Goal: Information Seeking & Learning: Learn about a topic

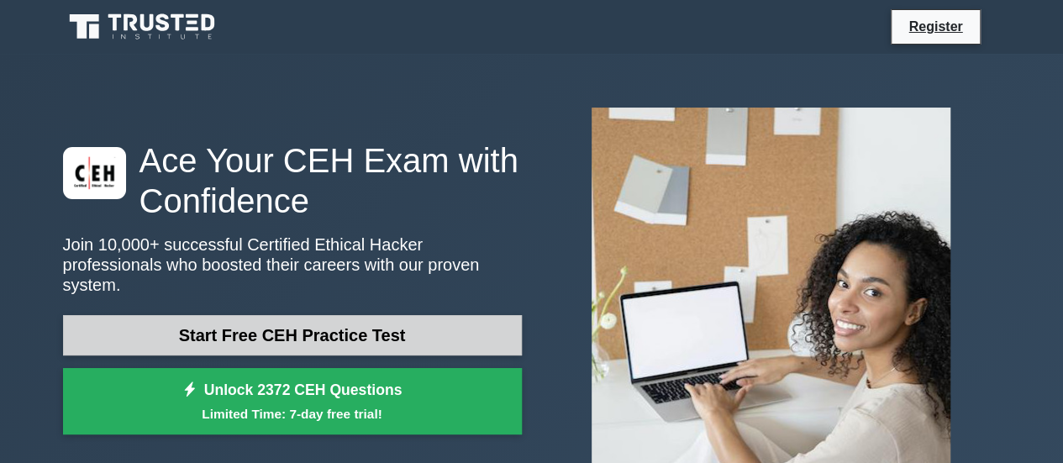
click at [266, 343] on link "Start Free CEH Practice Test" at bounding box center [292, 335] width 459 height 40
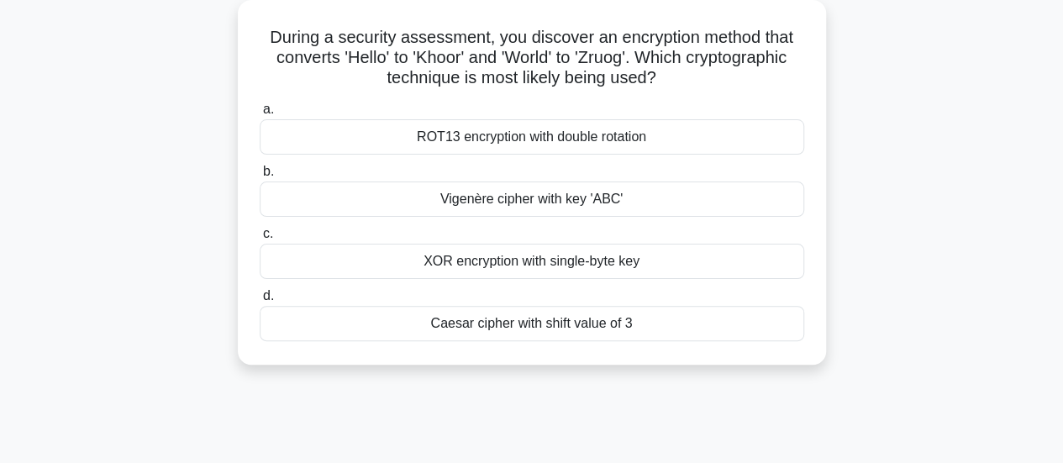
scroll to position [101, 0]
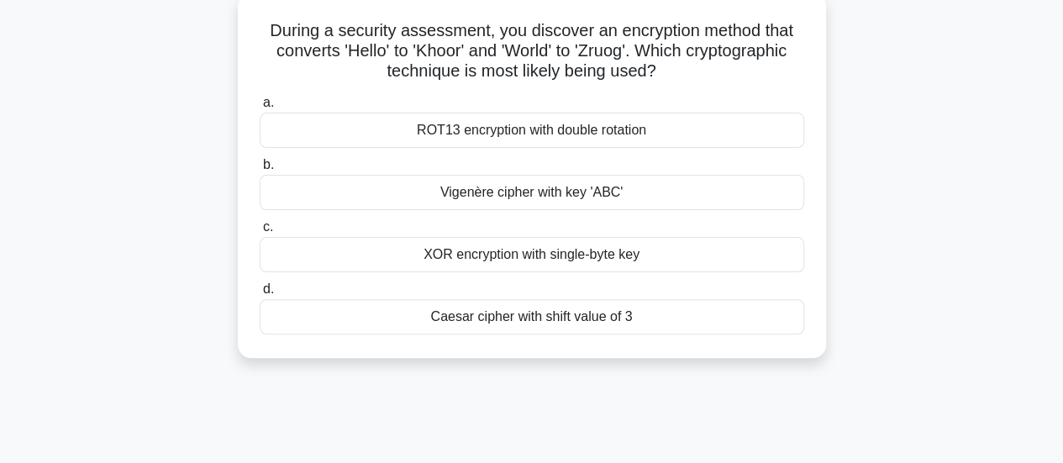
click at [558, 316] on div "Caesar cipher with shift value of 3" at bounding box center [532, 316] width 545 height 35
click at [260, 295] on input "d. Caesar cipher with shift value of 3" at bounding box center [260, 289] width 0 height 11
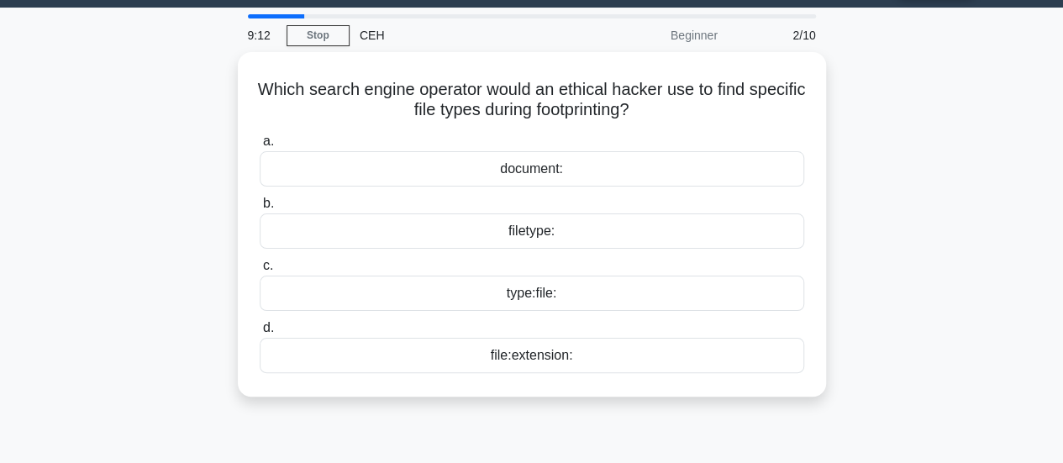
scroll to position [0, 0]
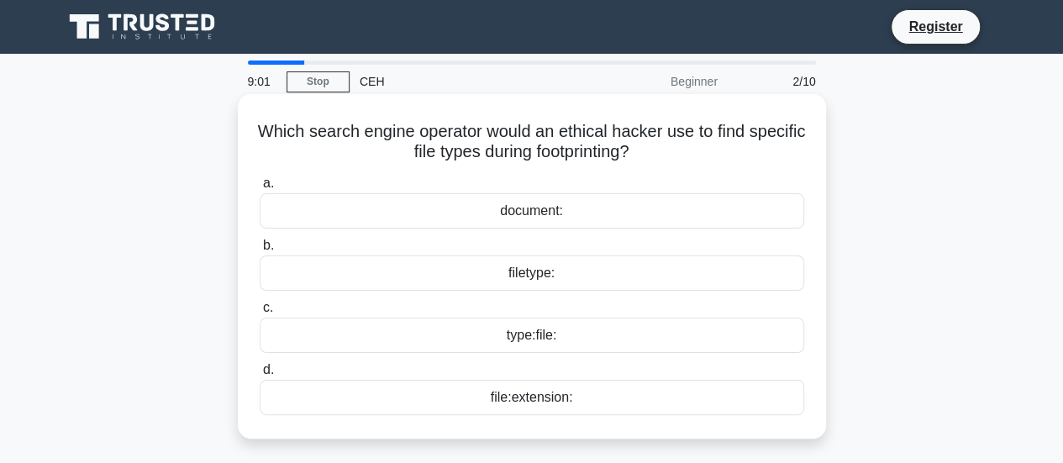
click at [526, 277] on div "filetype:" at bounding box center [532, 272] width 545 height 35
click at [260, 251] on input "b. filetype:" at bounding box center [260, 245] width 0 height 11
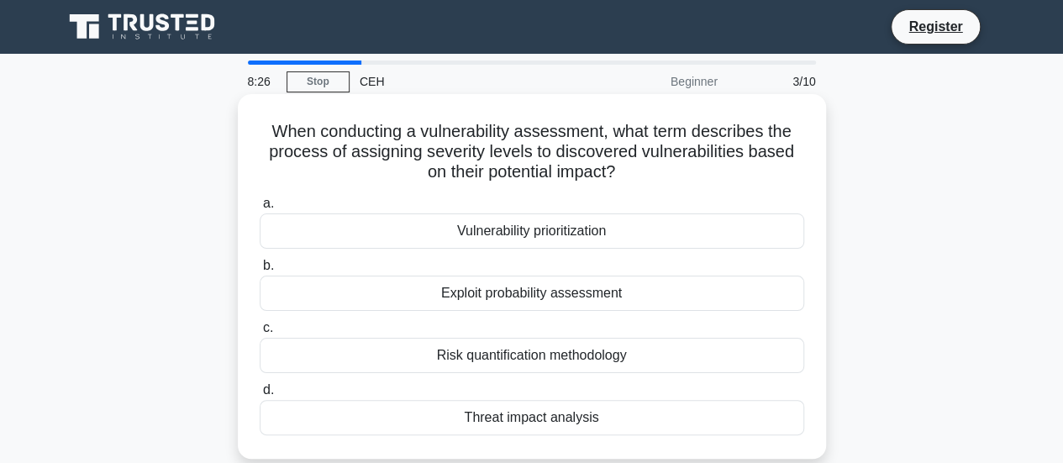
click at [530, 295] on div "Exploit probability assessment" at bounding box center [532, 293] width 545 height 35
click at [260, 271] on input "b. Exploit probability assessment" at bounding box center [260, 266] width 0 height 11
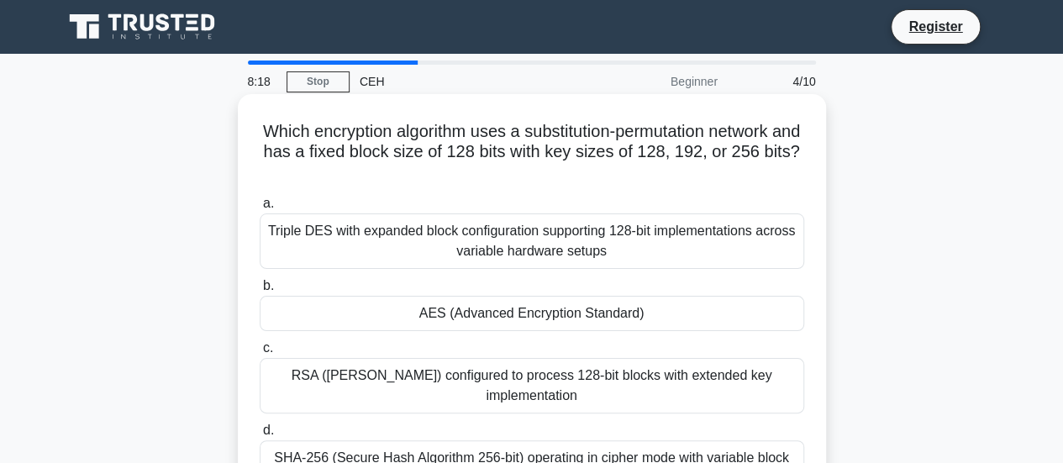
click at [558, 240] on div "Triple DES with expanded block configuration supporting 128-bit implementations…" at bounding box center [532, 240] width 545 height 55
click at [260, 209] on input "a. Triple DES with expanded block configuration supporting 128-bit implementati…" at bounding box center [260, 203] width 0 height 11
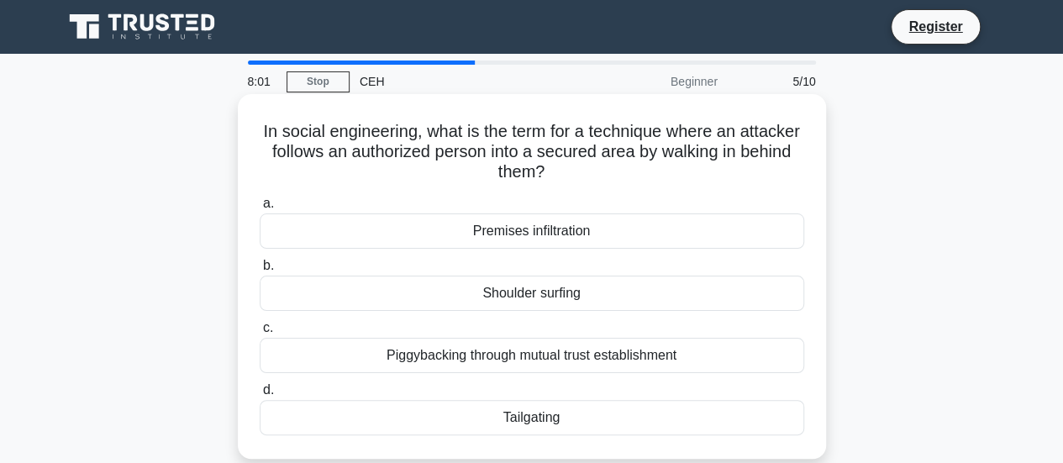
click at [568, 425] on div "Tailgating" at bounding box center [532, 417] width 545 height 35
click at [260, 396] on input "d. Tailgating" at bounding box center [260, 390] width 0 height 11
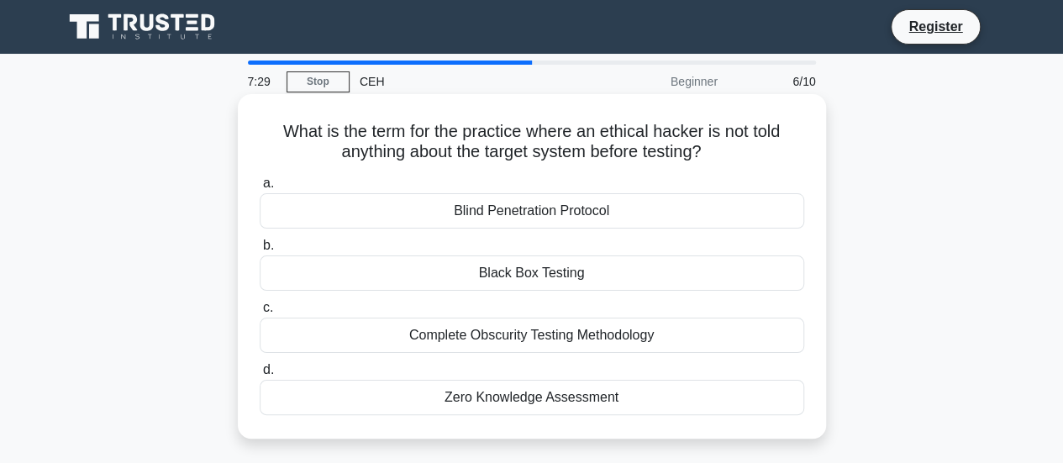
click at [531, 282] on div "Black Box Testing" at bounding box center [532, 272] width 545 height 35
click at [260, 251] on input "b. Black Box Testing" at bounding box center [260, 245] width 0 height 11
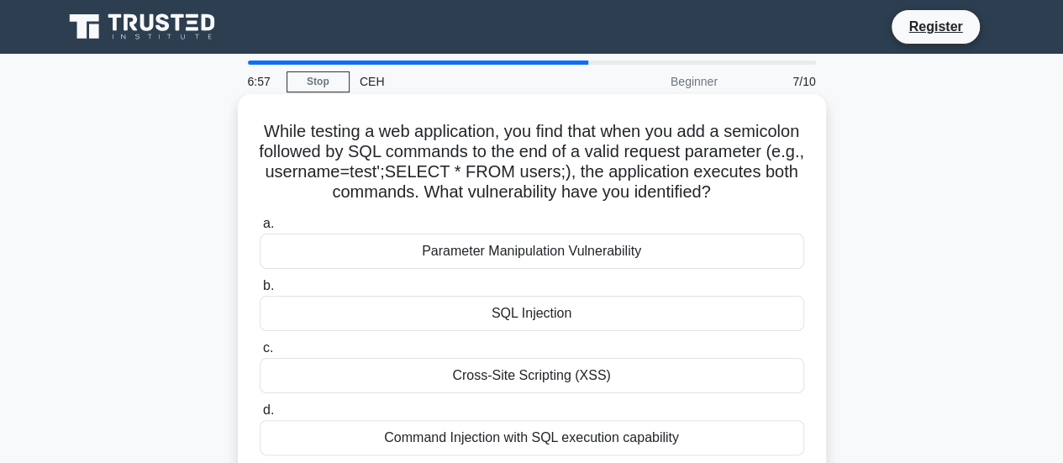
click at [531, 437] on div "Command Injection with SQL execution capability" at bounding box center [532, 437] width 545 height 35
click at [260, 416] on input "d. Command Injection with SQL execution capability" at bounding box center [260, 410] width 0 height 11
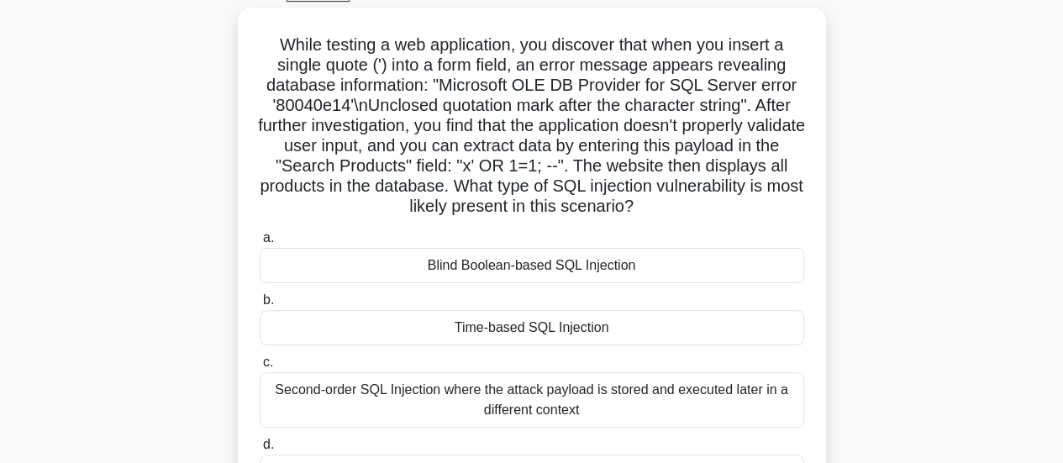
scroll to position [101, 0]
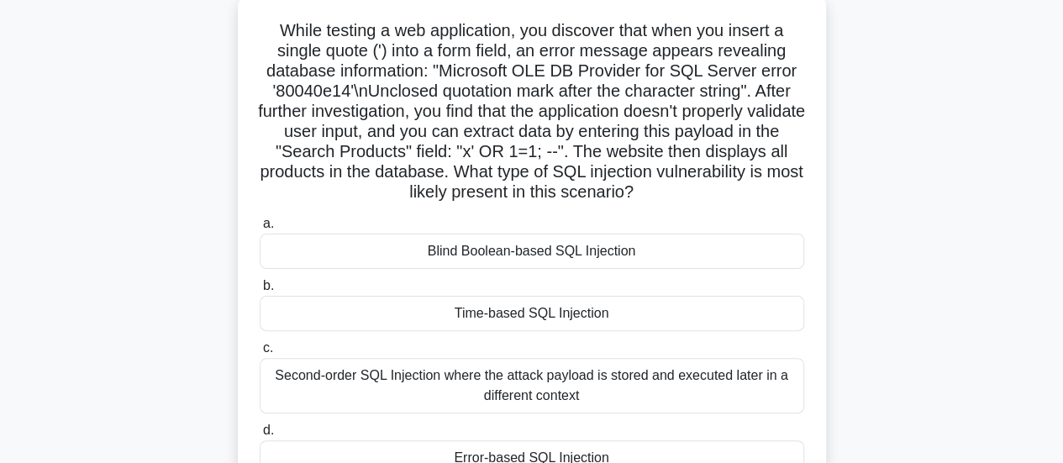
click at [597, 250] on div "Blind Boolean-based SQL Injection" at bounding box center [532, 251] width 545 height 35
click at [260, 229] on input "a. Blind Boolean-based SQL Injection" at bounding box center [260, 224] width 0 height 11
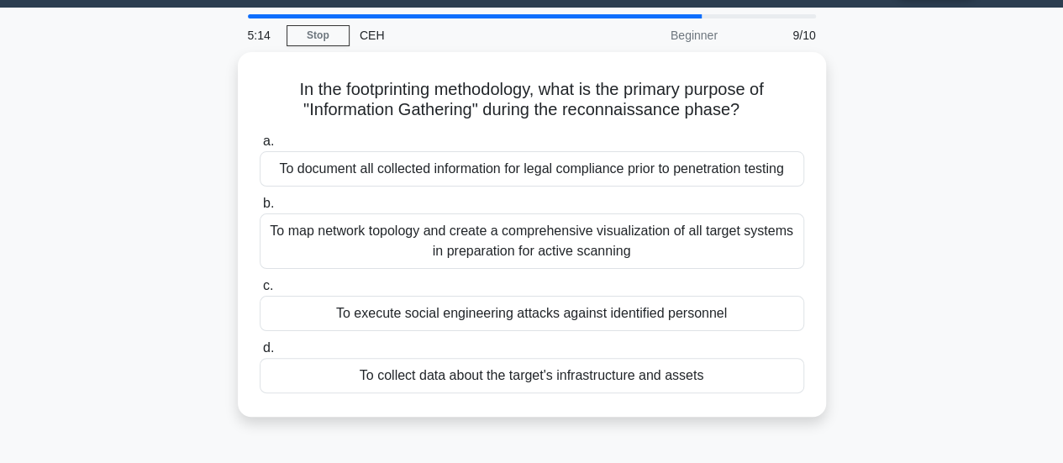
scroll to position [0, 0]
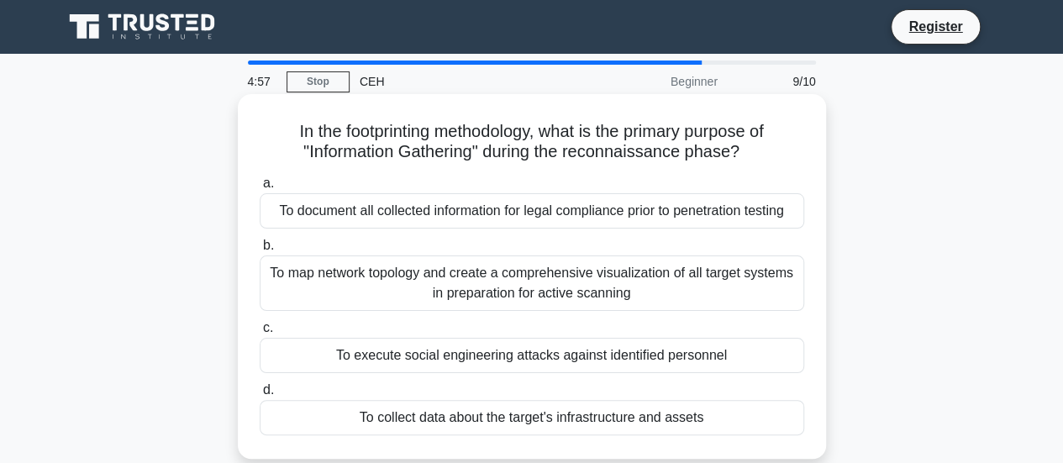
click at [582, 220] on div "To document all collected information for legal compliance prior to penetration…" at bounding box center [532, 210] width 545 height 35
click at [260, 189] on input "a. To document all collected information for legal compliance prior to penetrat…" at bounding box center [260, 183] width 0 height 11
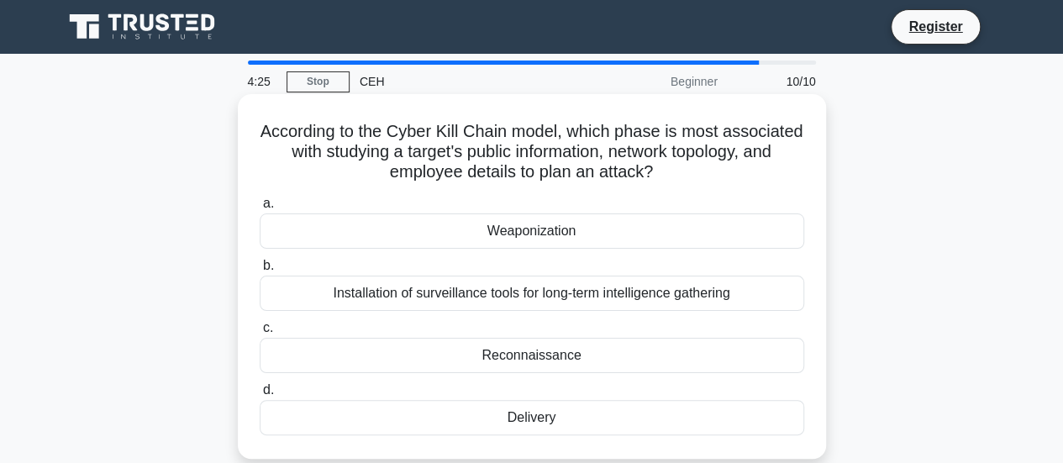
click at [524, 244] on div "Weaponization" at bounding box center [532, 230] width 545 height 35
click at [260, 209] on input "a. Weaponization" at bounding box center [260, 203] width 0 height 11
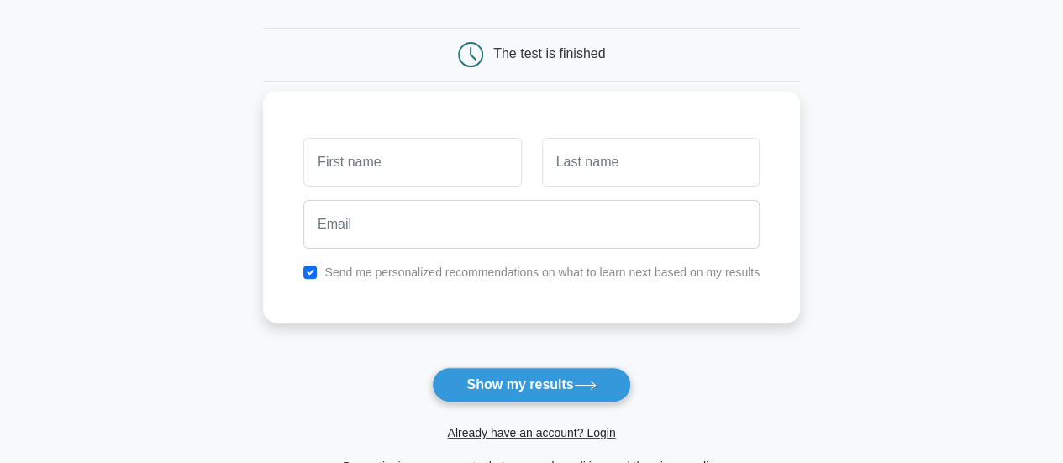
scroll to position [145, 0]
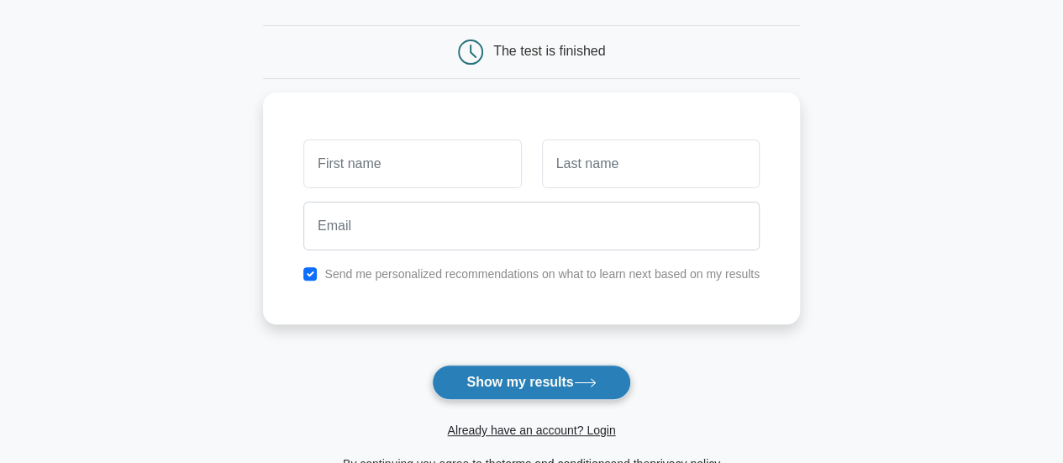
click at [544, 382] on button "Show my results" at bounding box center [531, 382] width 198 height 35
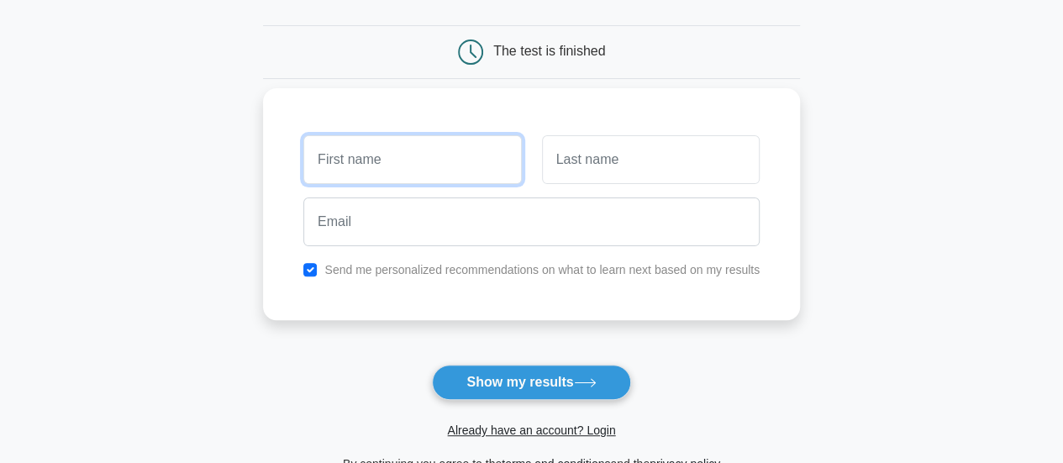
click at [429, 167] on input "text" at bounding box center [412, 159] width 218 height 49
type input "riti"
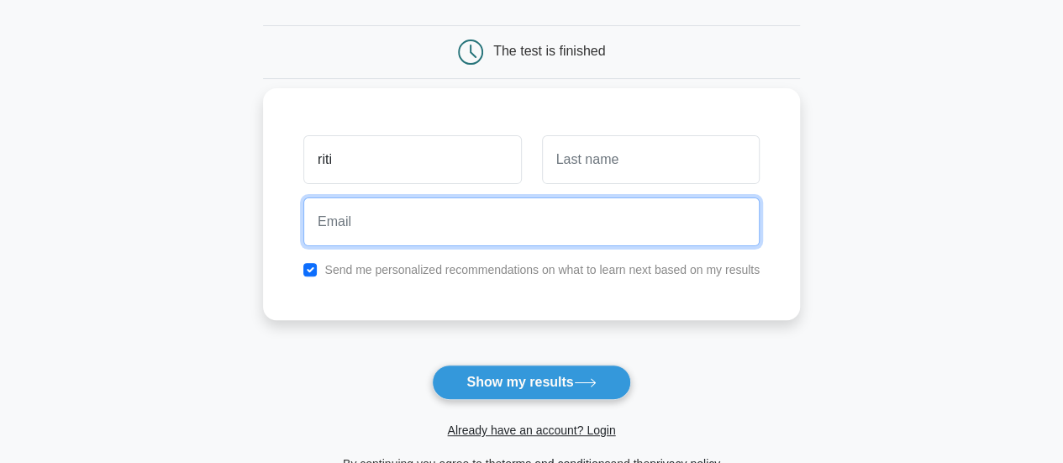
click at [450, 235] on input "email" at bounding box center [531, 222] width 456 height 49
type input "[EMAIL_ADDRESS][DOMAIN_NAME]"
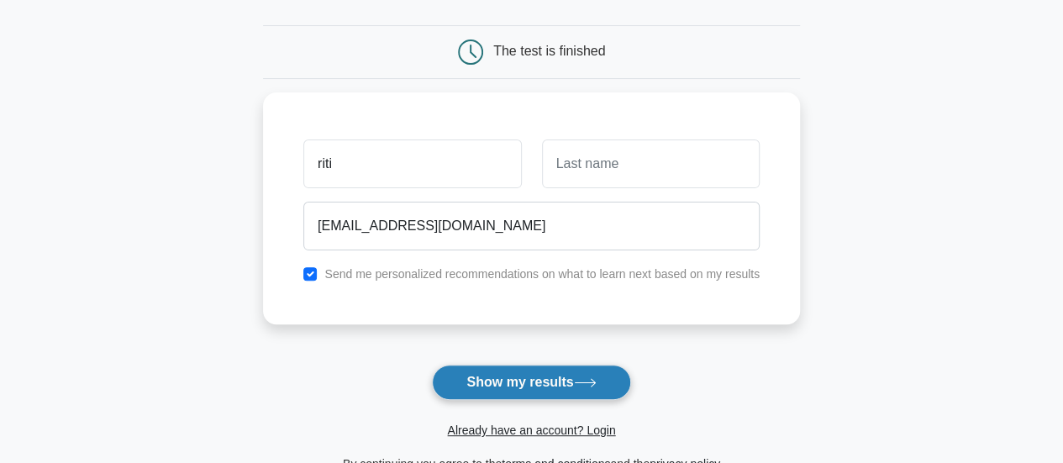
click at [514, 385] on button "Show my results" at bounding box center [531, 382] width 198 height 35
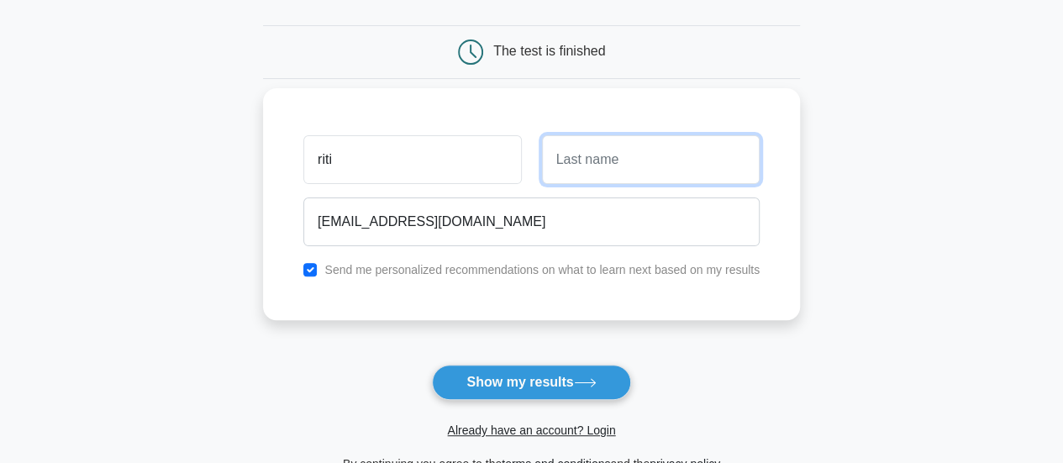
click at [598, 149] on input "text" at bounding box center [651, 159] width 218 height 49
click at [598, 149] on input "ko" at bounding box center [651, 159] width 218 height 49
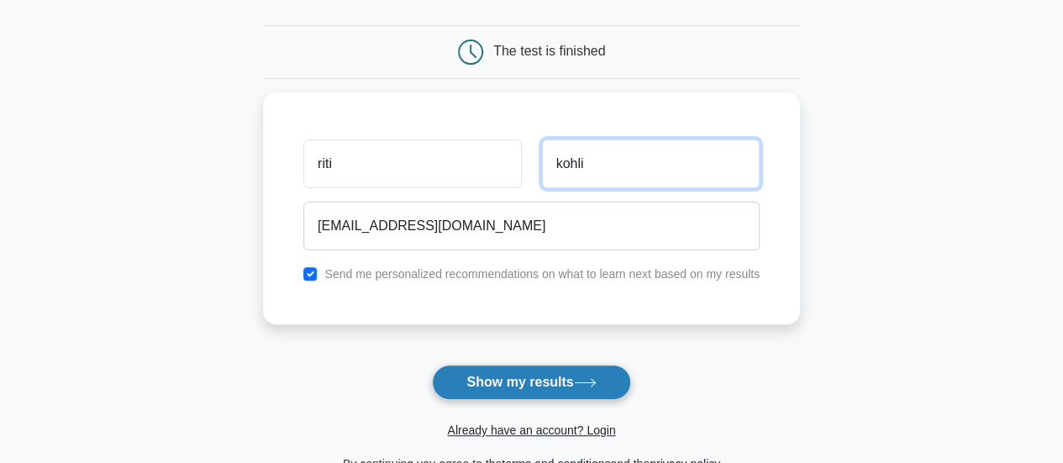
type input "kohli"
click at [572, 371] on button "Show my results" at bounding box center [531, 382] width 198 height 35
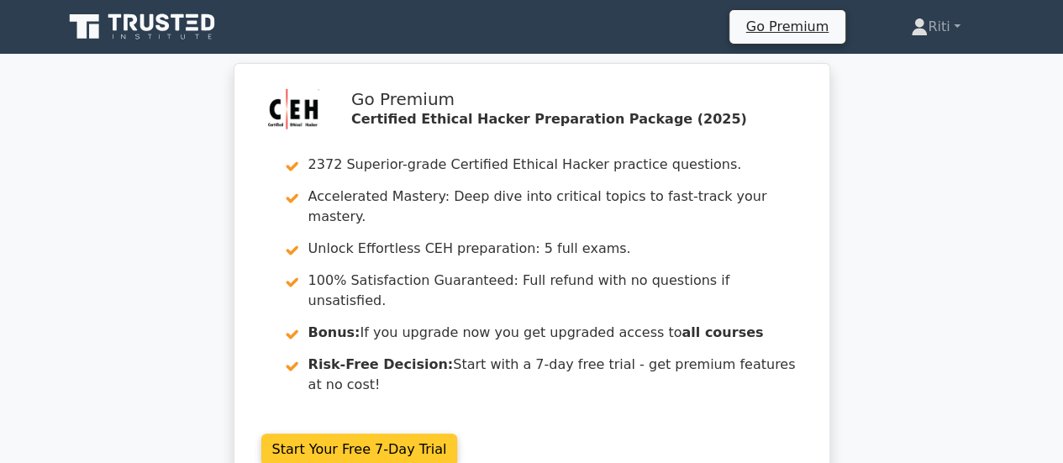
click at [422, 434] on link "Start Your Free 7-Day Trial" at bounding box center [359, 450] width 197 height 32
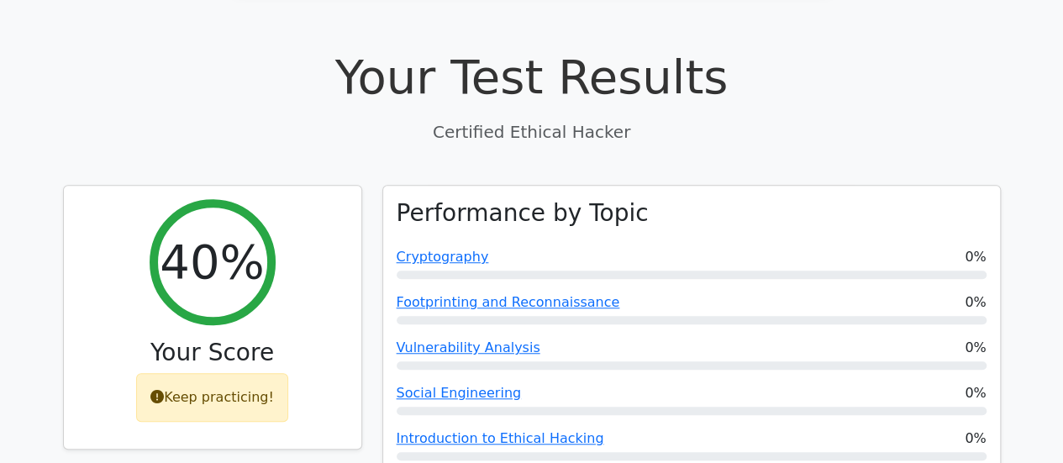
scroll to position [522, 0]
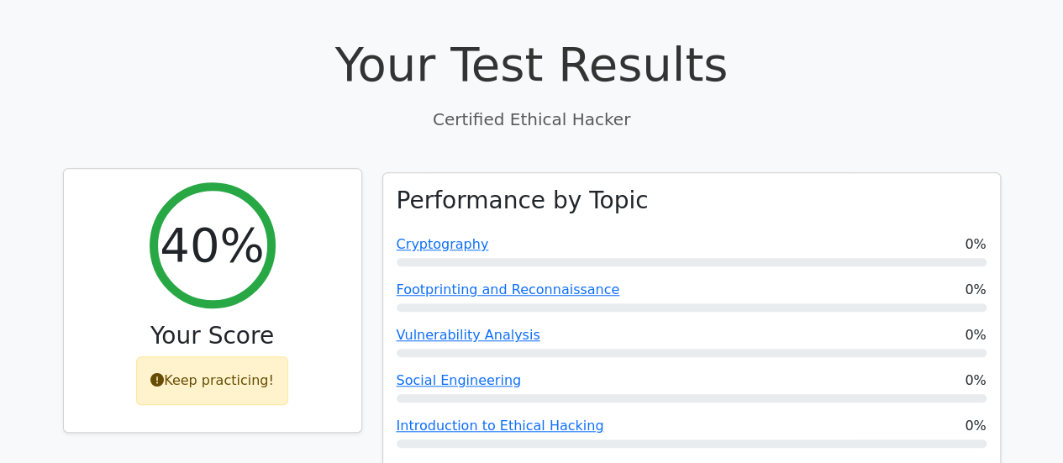
click at [215, 356] on div "Keep practicing!" at bounding box center [212, 380] width 152 height 49
click at [231, 356] on div "Keep practicing!" at bounding box center [212, 380] width 152 height 49
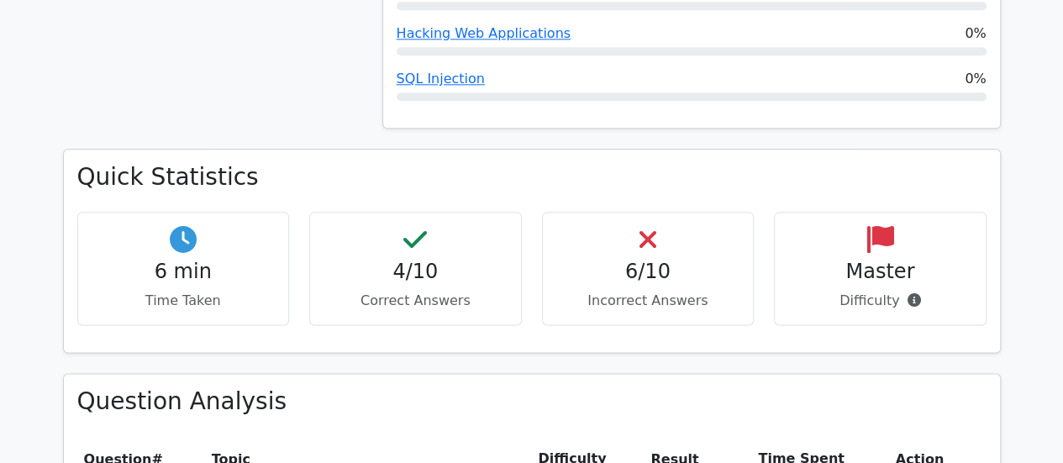
scroll to position [961, 0]
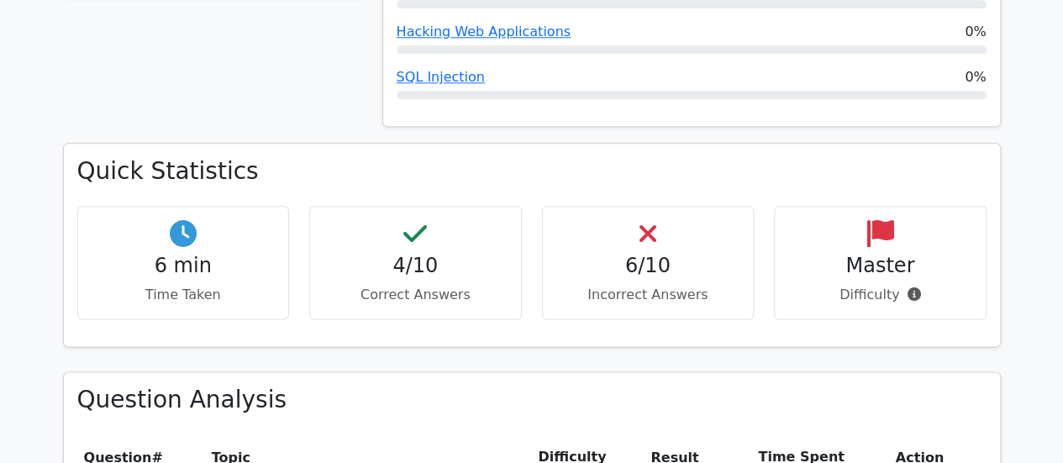
click at [239, 254] on h4 "6 min" at bounding box center [184, 266] width 184 height 24
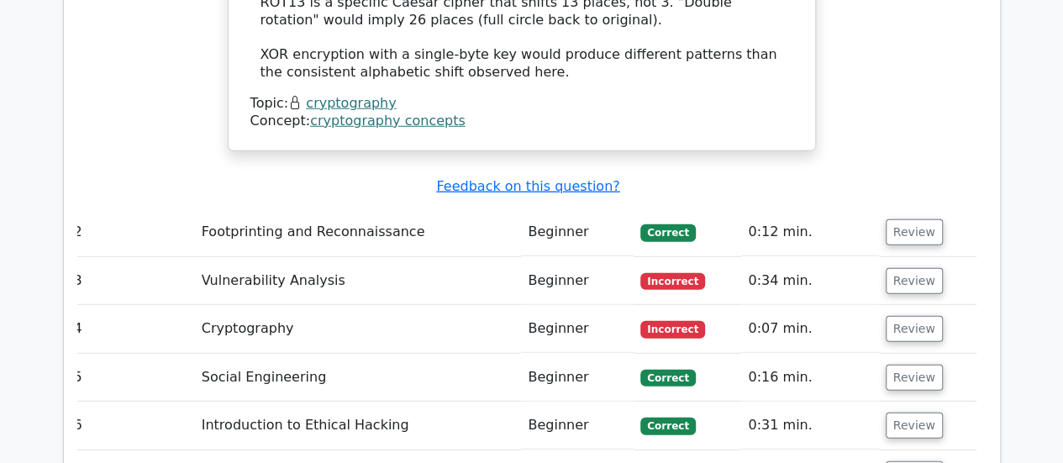
scroll to position [2280, 0]
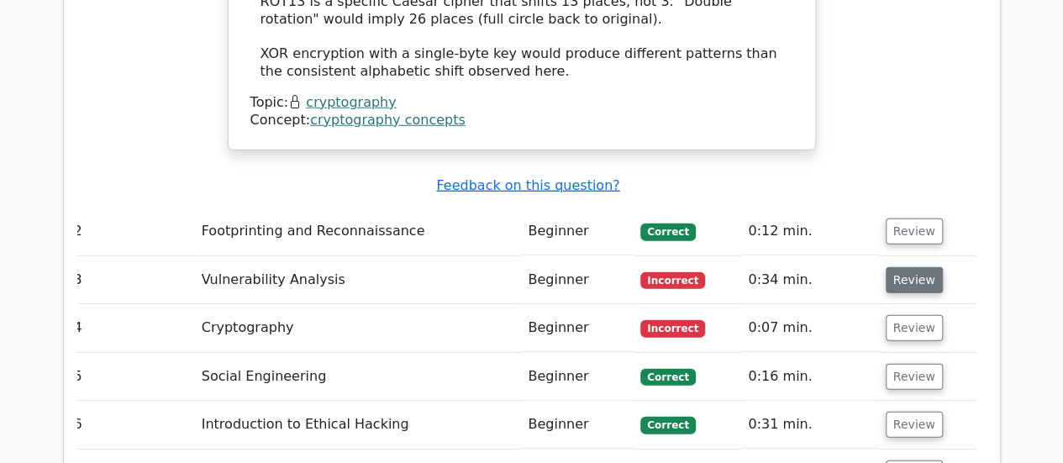
click at [888, 267] on button "Review" at bounding box center [914, 280] width 57 height 26
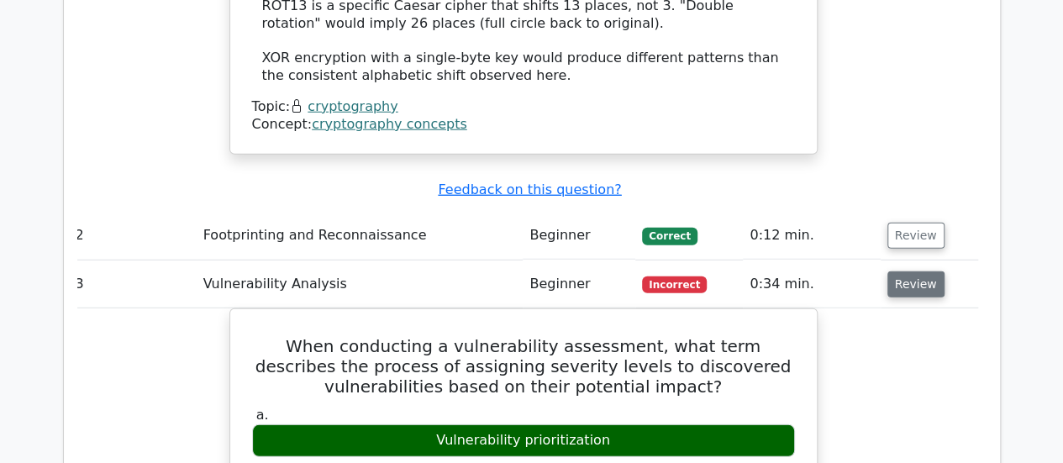
click at [903, 271] on button "Review" at bounding box center [916, 284] width 57 height 26
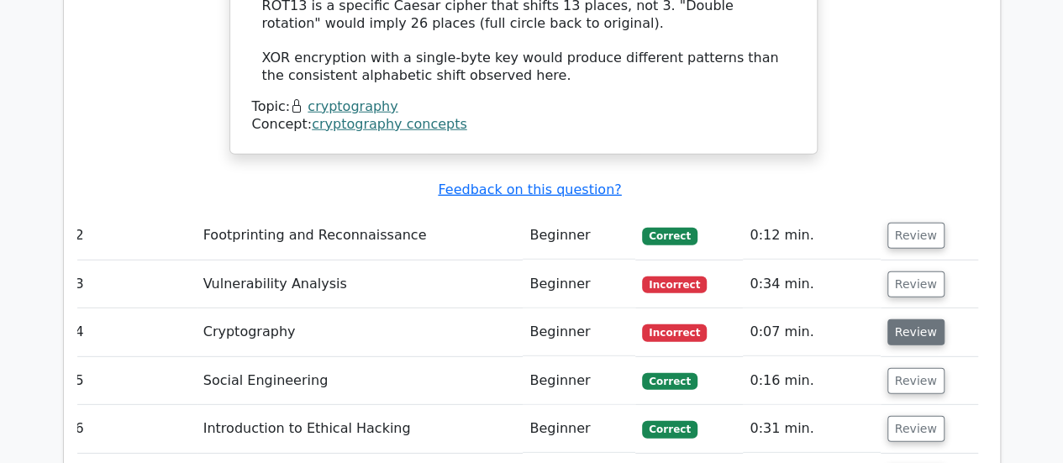
click at [919, 319] on button "Review" at bounding box center [916, 332] width 57 height 26
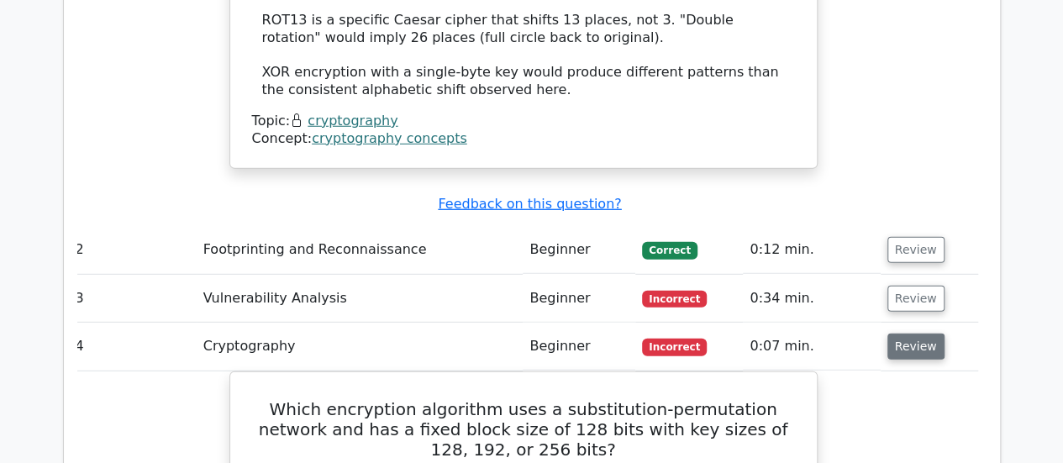
scroll to position [2258, 0]
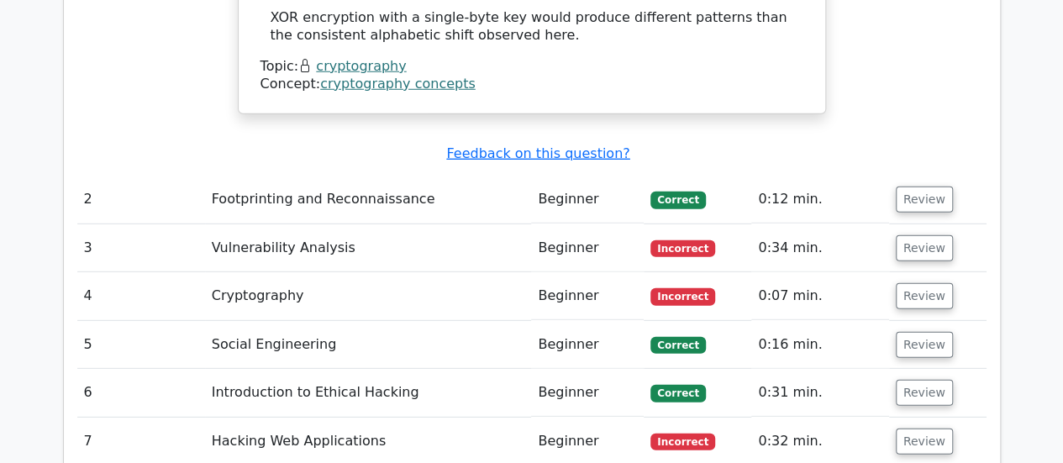
scroll to position [2311, 0]
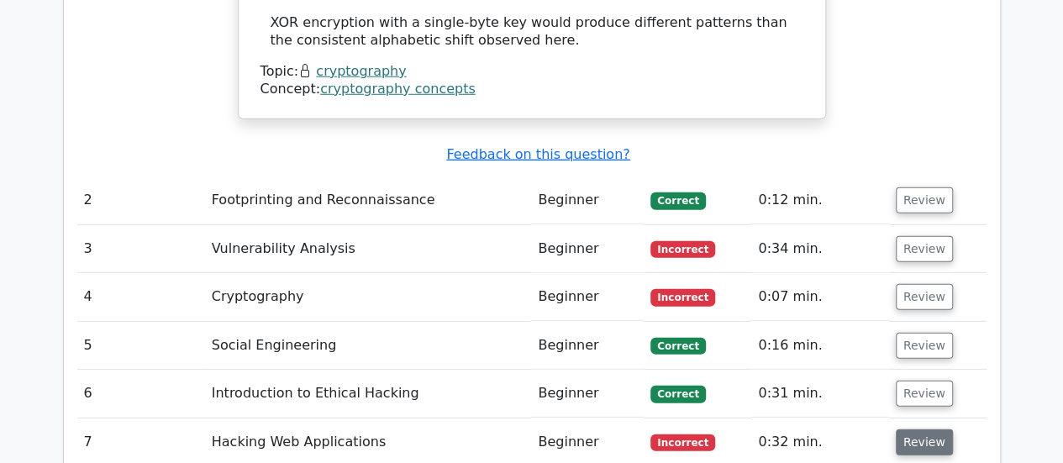
click at [903, 429] on button "Review" at bounding box center [924, 442] width 57 height 26
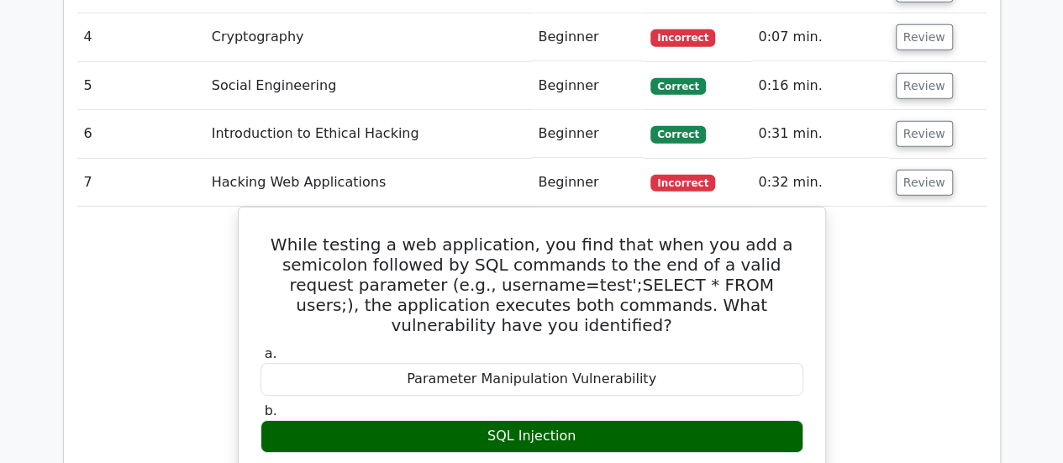
scroll to position [2591, 0]
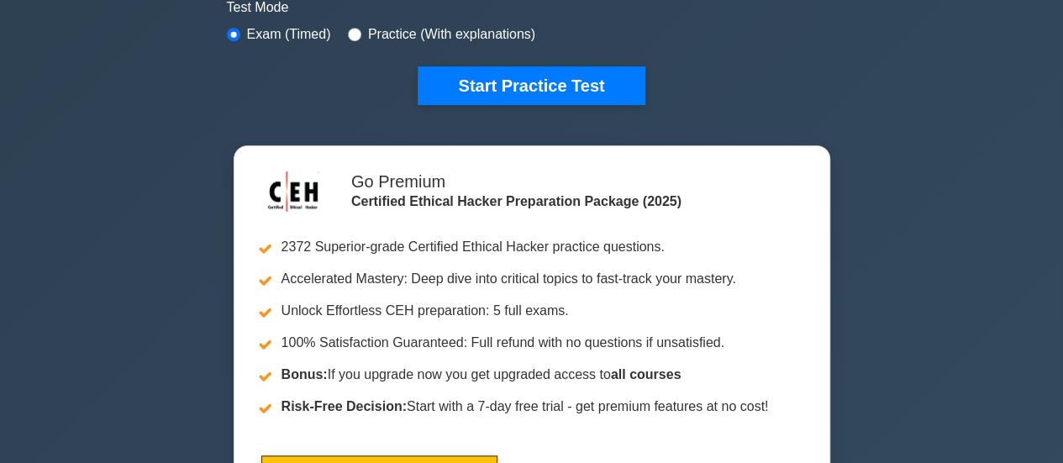
scroll to position [526, 0]
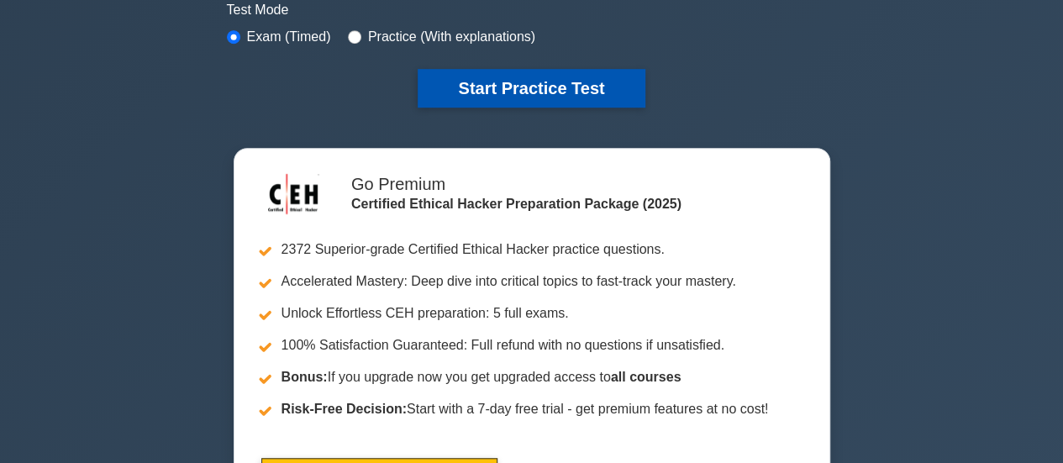
click at [598, 101] on button "Start Practice Test" at bounding box center [531, 88] width 227 height 39
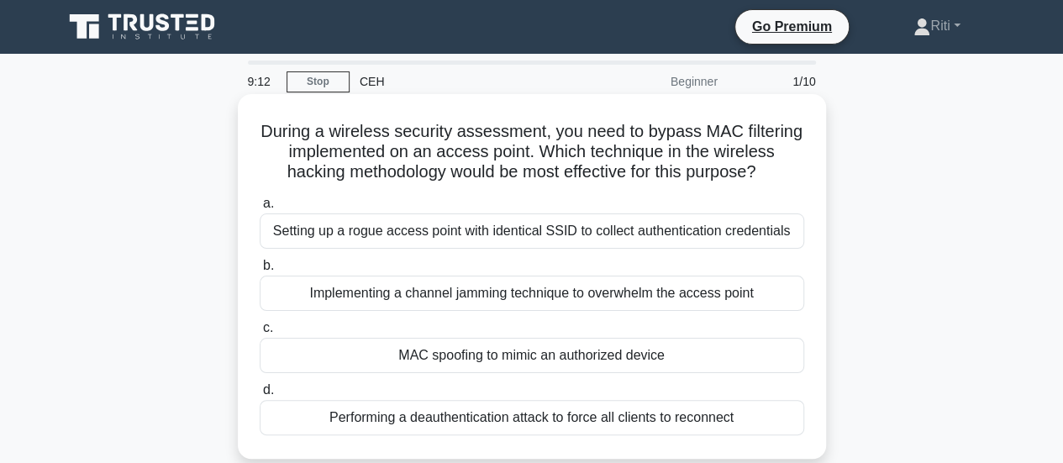
click at [541, 363] on div "MAC spoofing to mimic an authorized device" at bounding box center [532, 355] width 545 height 35
click at [260, 334] on input "c. MAC spoofing to mimic an authorized device" at bounding box center [260, 328] width 0 height 11
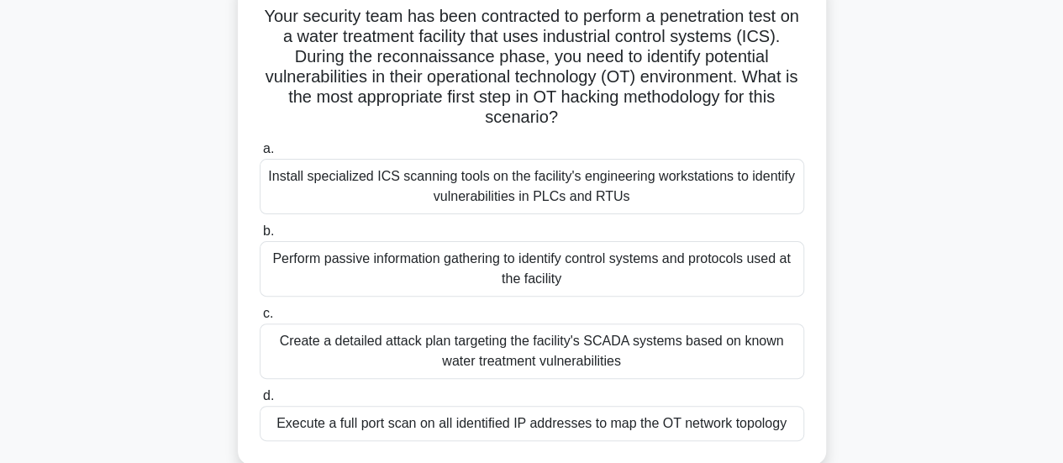
scroll to position [116, 0]
click at [738, 328] on div "Create a detailed attack plan targeting the facility's SCADA systems based on k…" at bounding box center [532, 350] width 545 height 55
click at [260, 319] on input "c. Create a detailed attack plan targeting the facility's SCADA systems based o…" at bounding box center [260, 313] width 0 height 11
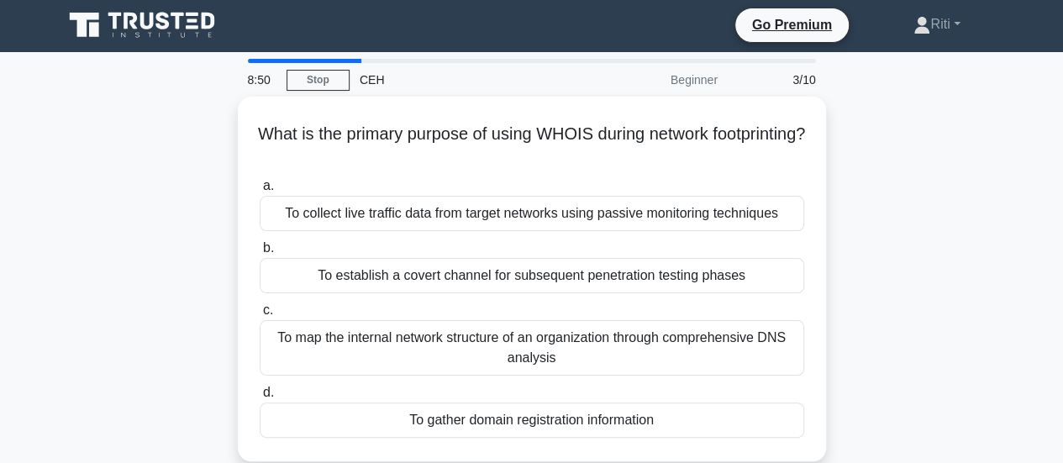
scroll to position [0, 0]
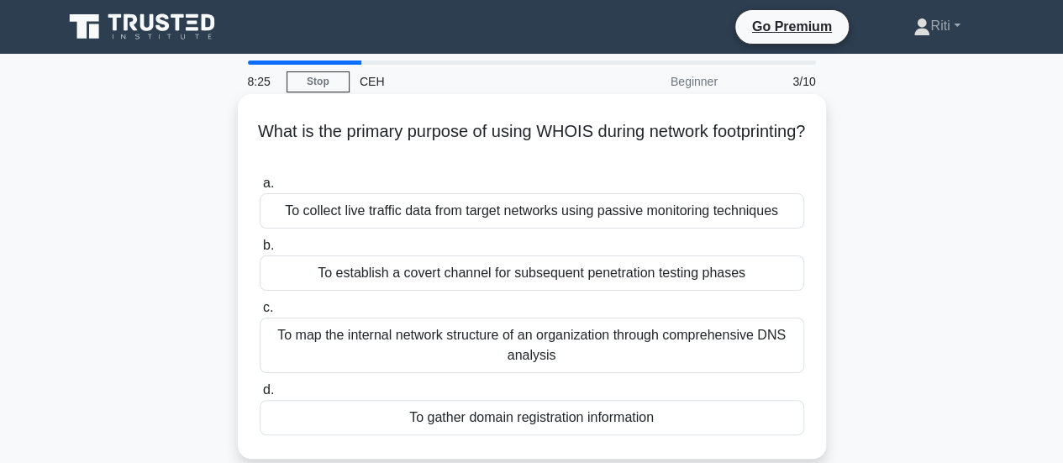
click at [518, 350] on div "To map the internal network structure of an organization through comprehensive …" at bounding box center [532, 345] width 545 height 55
click at [260, 313] on input "c. To map the internal network structure of an organization through comprehensi…" at bounding box center [260, 308] width 0 height 11
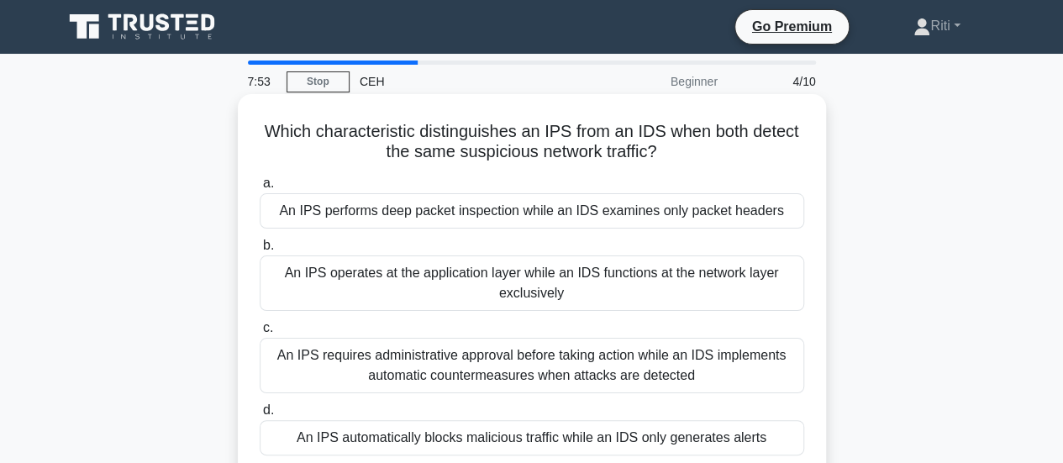
click at [443, 438] on div "An IPS automatically blocks malicious traffic while an IDS only generates alerts" at bounding box center [532, 437] width 545 height 35
click at [260, 416] on input "d. An IPS automatically blocks malicious traffic while an IDS only generates al…" at bounding box center [260, 410] width 0 height 11
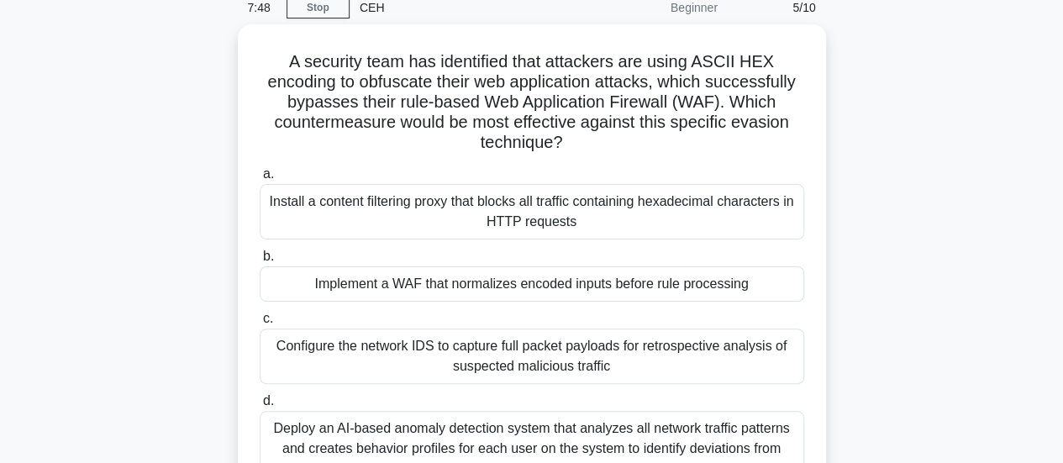
scroll to position [88, 0]
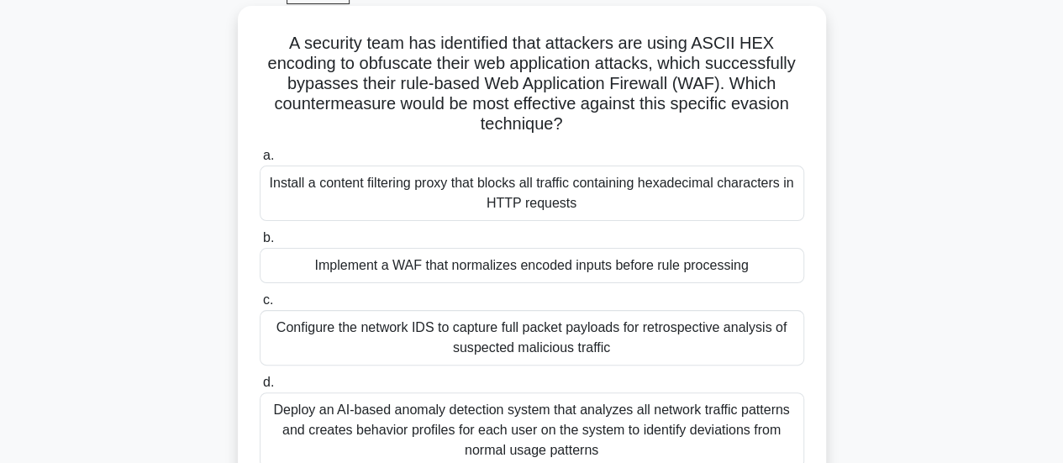
click at [575, 208] on div "Install a content filtering proxy that blocks all traffic containing hexadecima…" at bounding box center [532, 193] width 545 height 55
click at [260, 161] on input "a. Install a content filtering proxy that blocks all traffic containing hexadec…" at bounding box center [260, 155] width 0 height 11
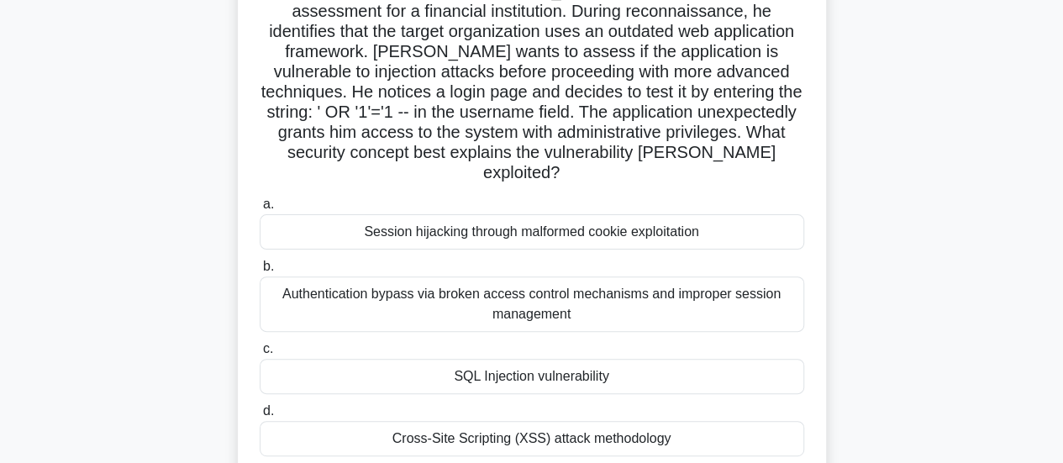
scroll to position [143, 0]
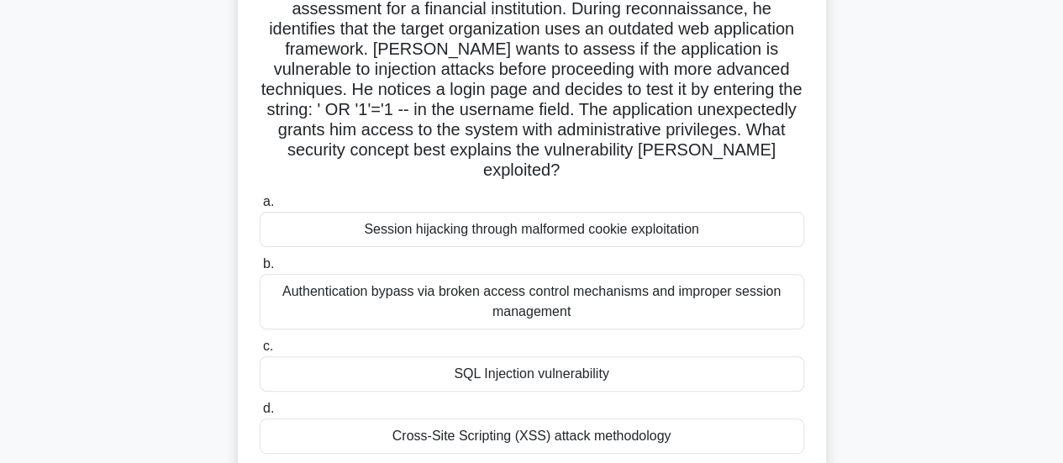
click at [642, 419] on div "Cross-Site Scripting (XSS) attack methodology" at bounding box center [532, 436] width 545 height 35
click at [260, 414] on input "d. Cross-Site Scripting (XSS) attack methodology" at bounding box center [260, 408] width 0 height 11
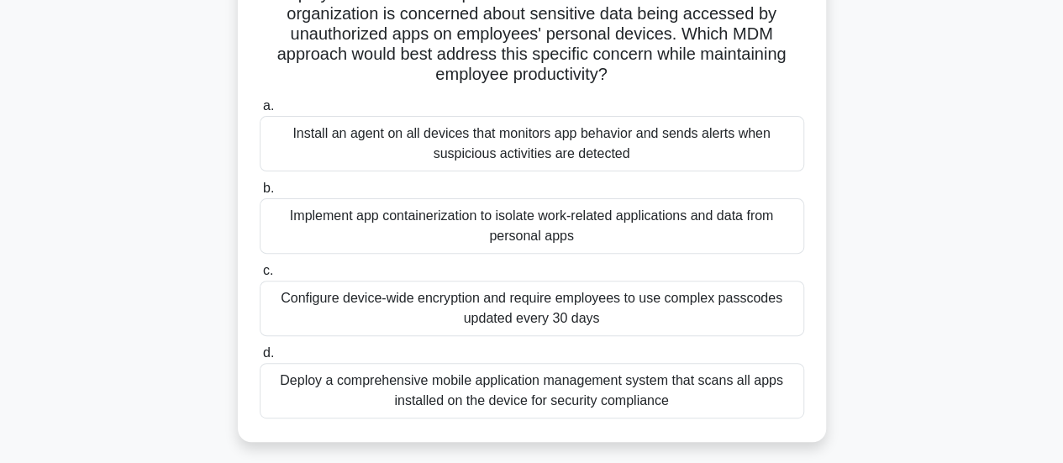
scroll to position [157, 0]
click at [615, 392] on div "Deploy a comprehensive mobile application management system that scans all apps…" at bounding box center [532, 391] width 545 height 55
click at [260, 360] on input "d. Deploy a comprehensive mobile application management system that scans all a…" at bounding box center [260, 354] width 0 height 11
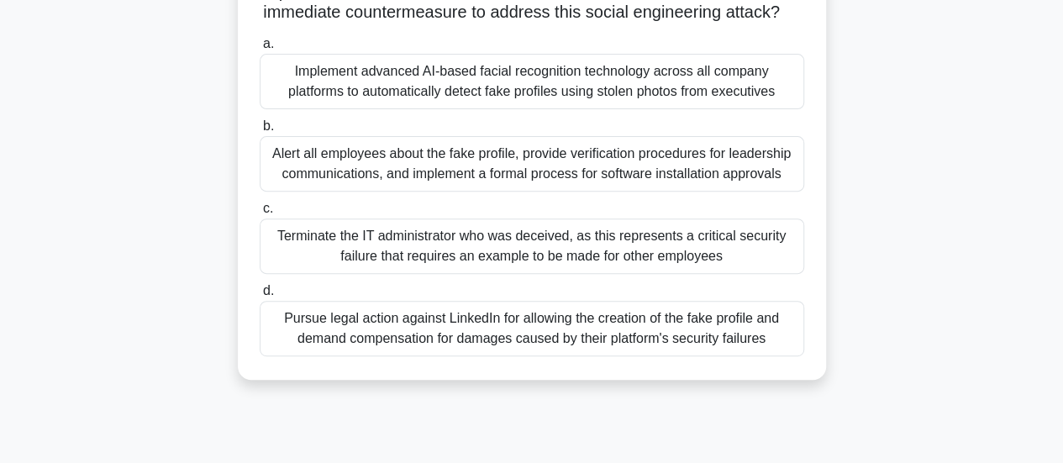
scroll to position [260, 0]
click at [549, 179] on div "Alert all employees about the fake profile, provide verification procedures for…" at bounding box center [532, 164] width 545 height 55
click at [260, 133] on input "b. Alert all employees about the fake profile, provide verification procedures …" at bounding box center [260, 127] width 0 height 11
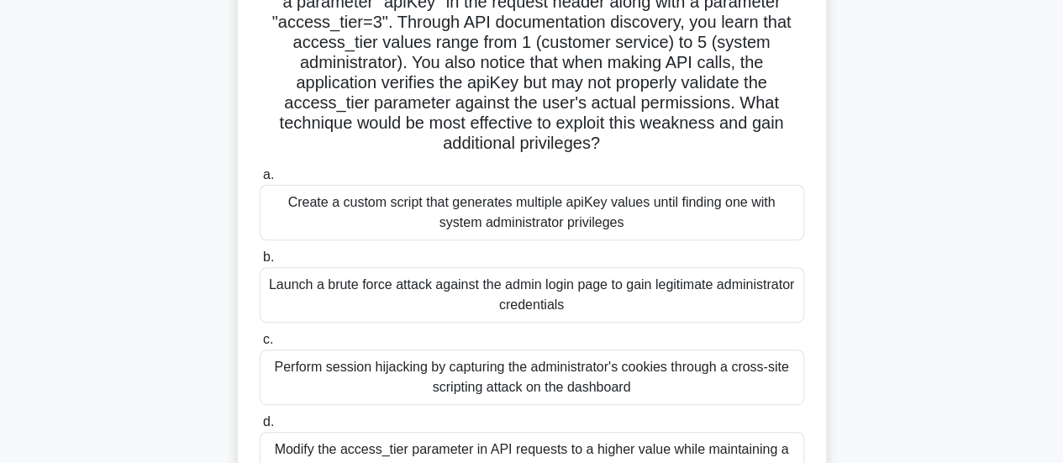
scroll to position [193, 0]
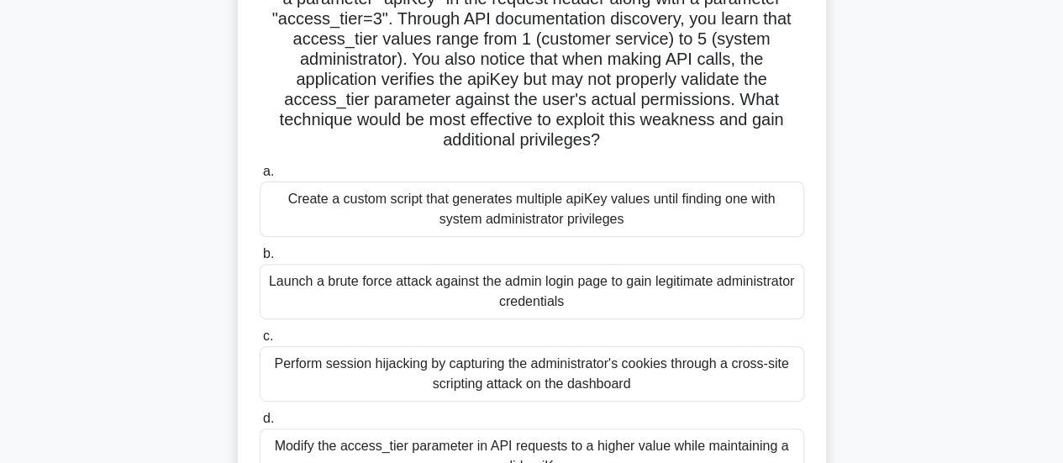
click at [587, 226] on div "Create a custom script that generates multiple apiKey values until finding one …" at bounding box center [532, 209] width 545 height 55
click at [260, 177] on input "a. Create a custom script that generates multiple apiKey values until finding o…" at bounding box center [260, 171] width 0 height 11
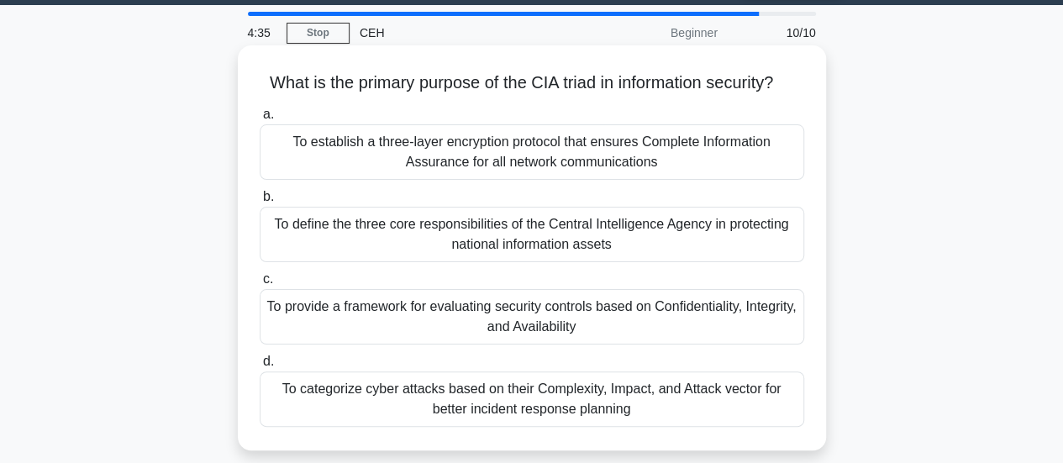
scroll to position [96, 0]
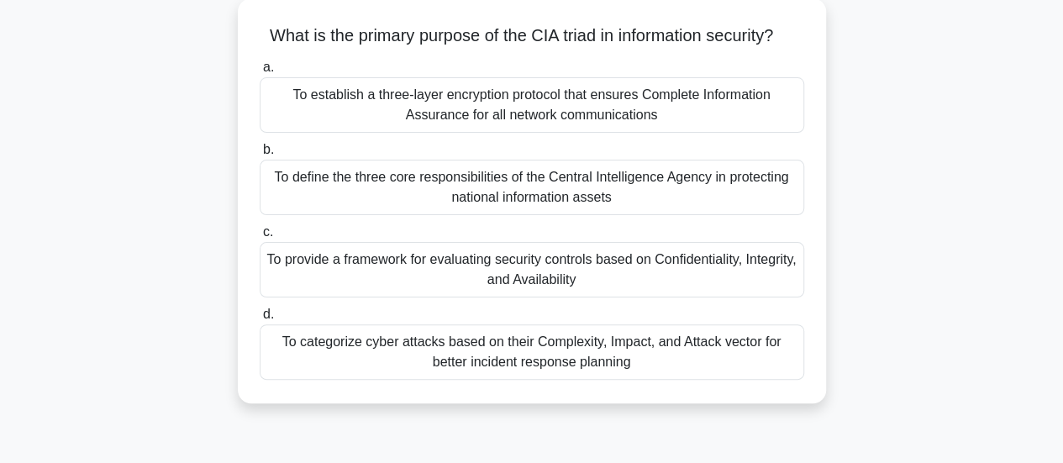
click at [516, 298] on div "To provide a framework for evaluating security controls based on Confidentialit…" at bounding box center [532, 269] width 545 height 55
click at [260, 238] on input "c. To provide a framework for evaluating security controls based on Confidentia…" at bounding box center [260, 232] width 0 height 11
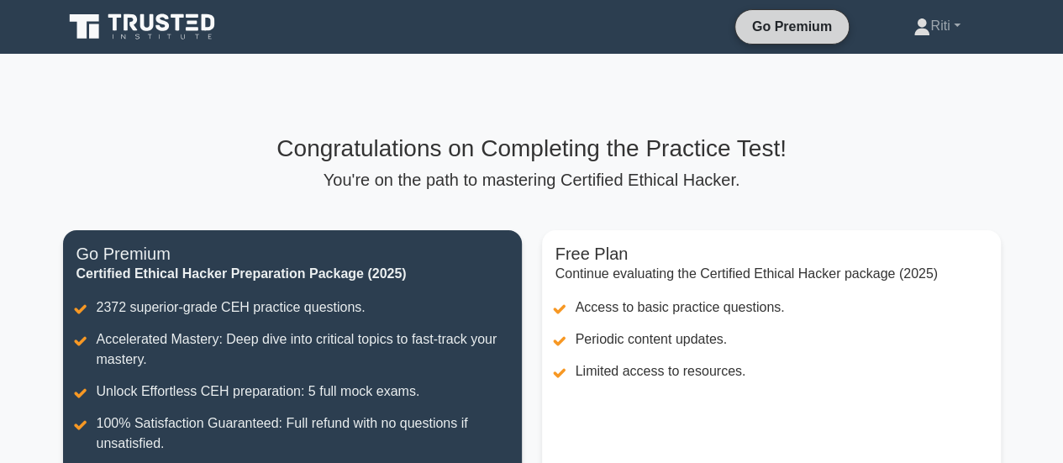
click at [792, 32] on link "Go Premium" at bounding box center [792, 26] width 100 height 21
click at [928, 22] on link "Riti" at bounding box center [936, 26] width 127 height 34
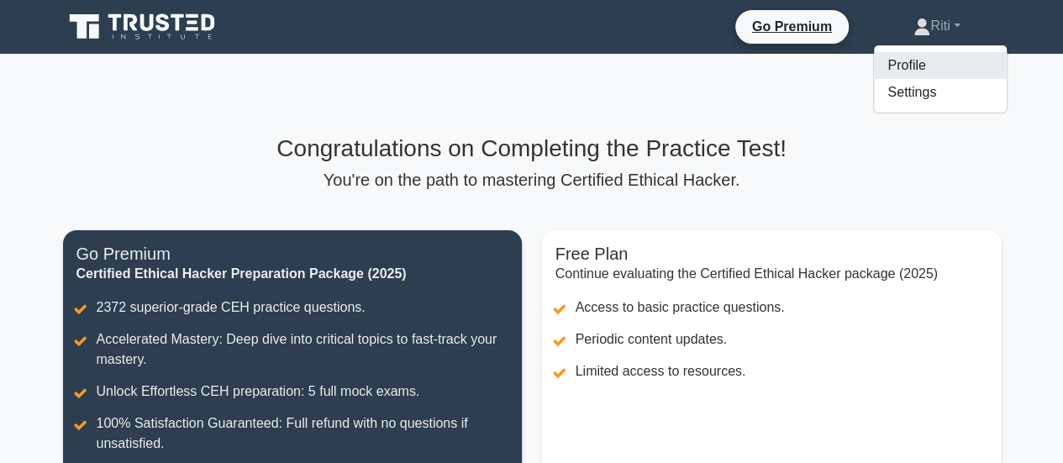
click at [915, 66] on link "Profile" at bounding box center [940, 65] width 133 height 27
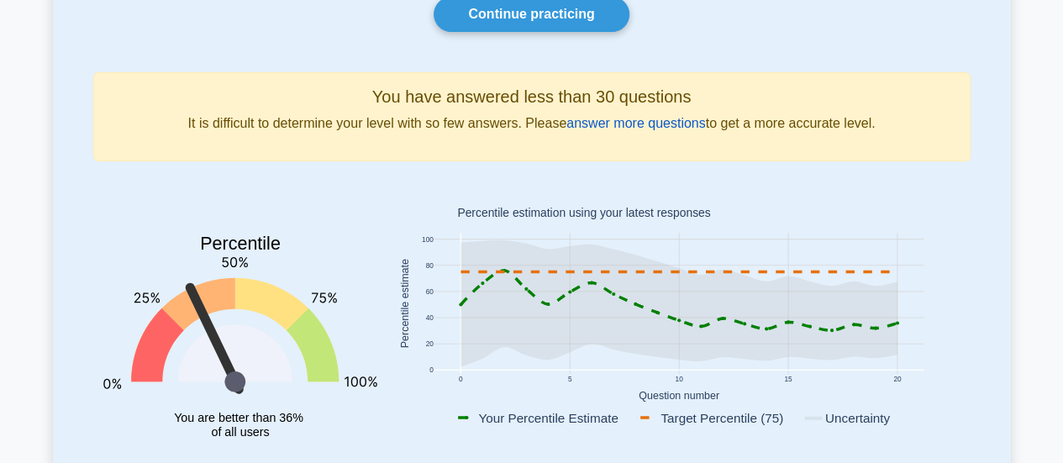
scroll to position [170, 0]
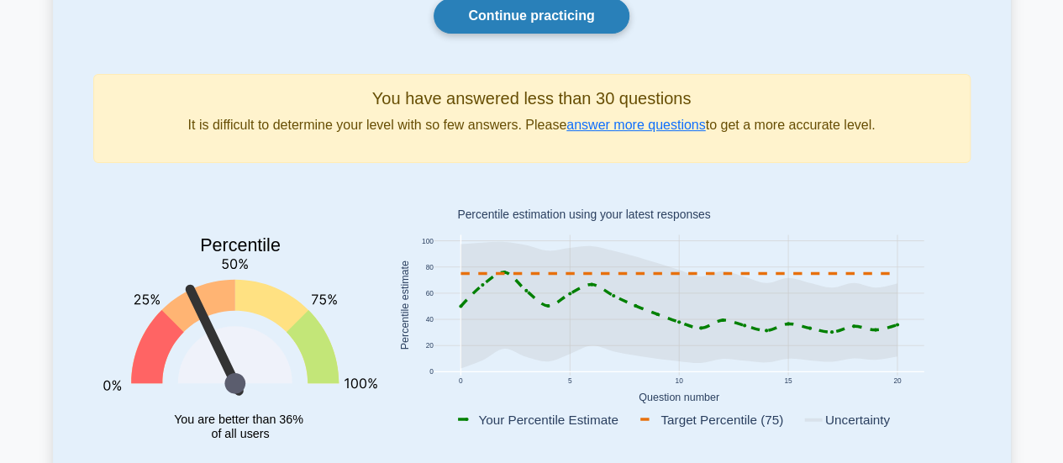
click at [553, 9] on link "Continue practicing" at bounding box center [531, 15] width 195 height 35
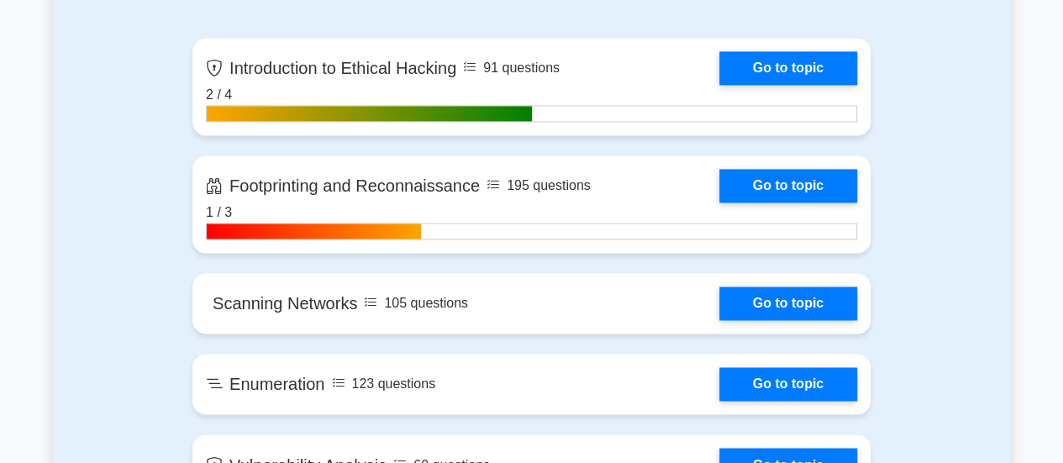
scroll to position [1183, 0]
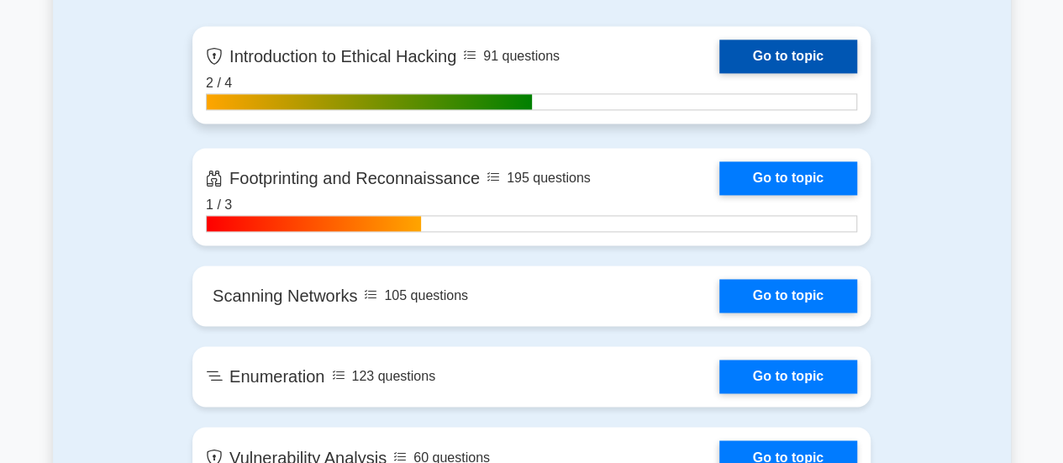
click at [773, 50] on link "Go to topic" at bounding box center [788, 57] width 138 height 34
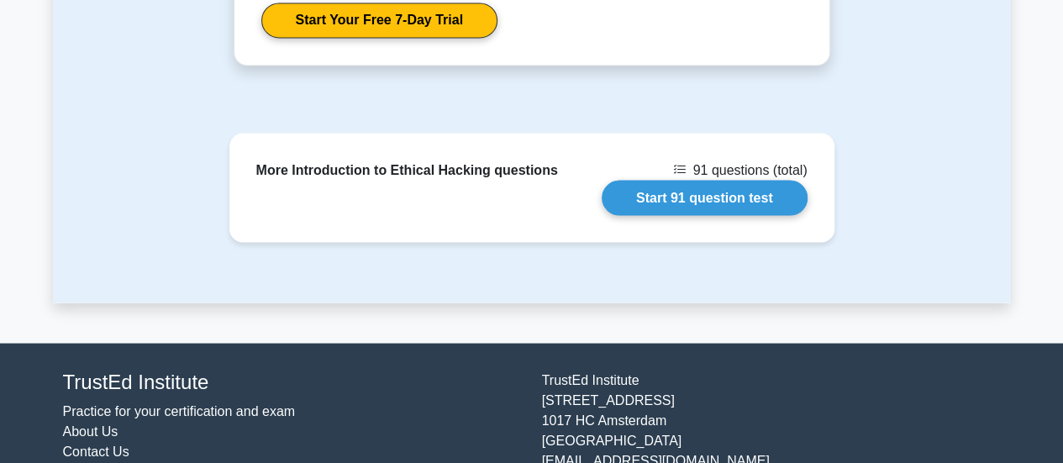
scroll to position [1498, 0]
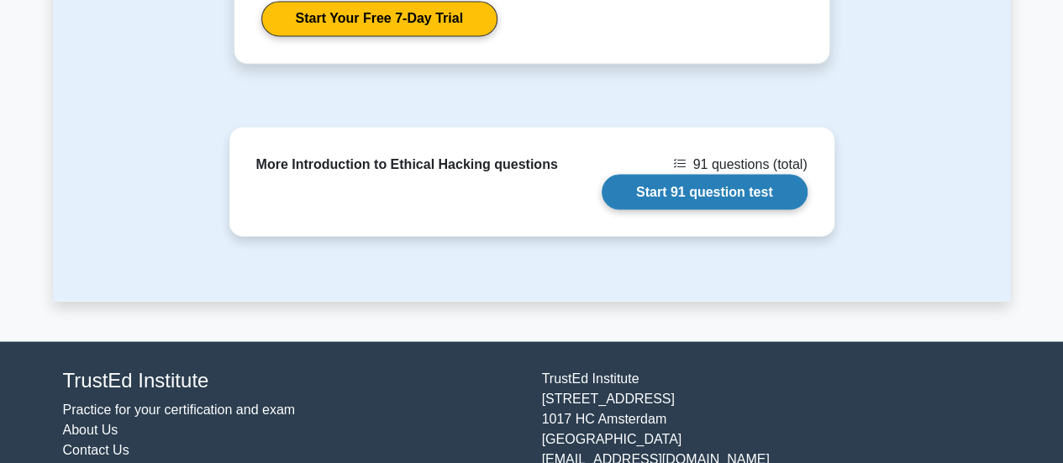
click at [723, 174] on link "Start 91 question test" at bounding box center [705, 191] width 206 height 35
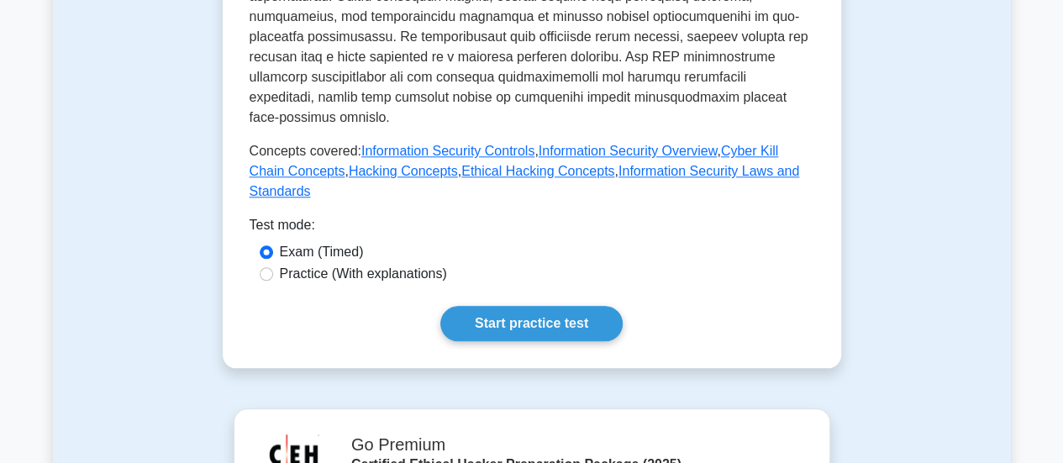
scroll to position [766, 0]
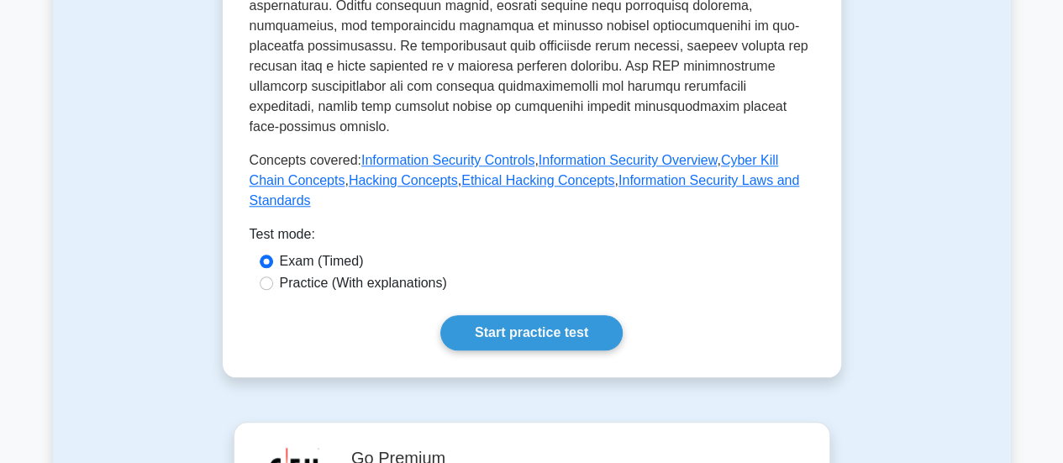
click at [387, 273] on label "Practice (With explanations)" at bounding box center [363, 283] width 167 height 20
click at [273, 277] on input "Practice (With explanations)" at bounding box center [266, 283] width 13 height 13
radio input "true"
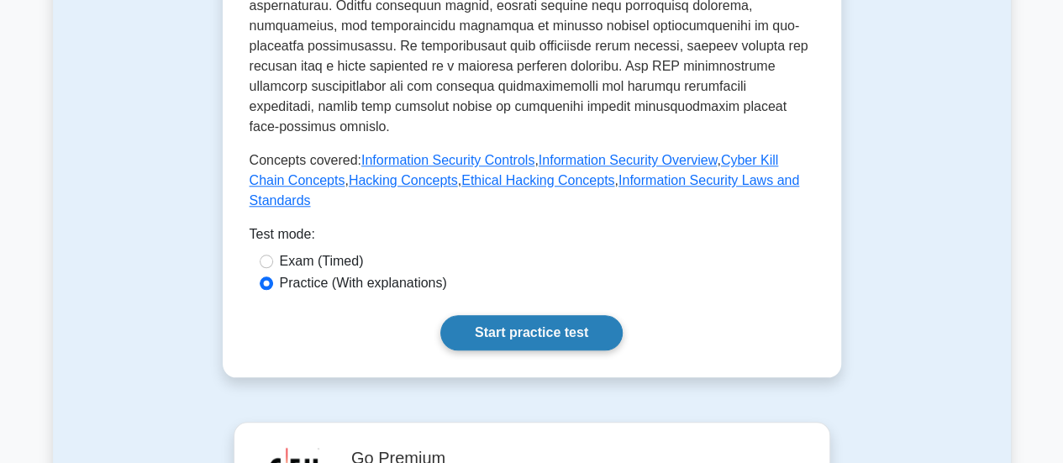
click at [526, 315] on link "Start practice test" at bounding box center [531, 332] width 182 height 35
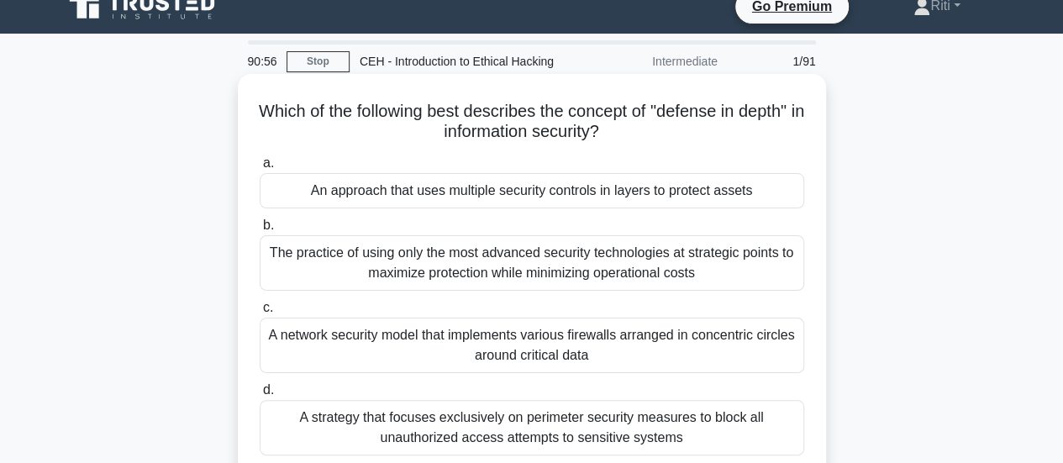
scroll to position [17, 0]
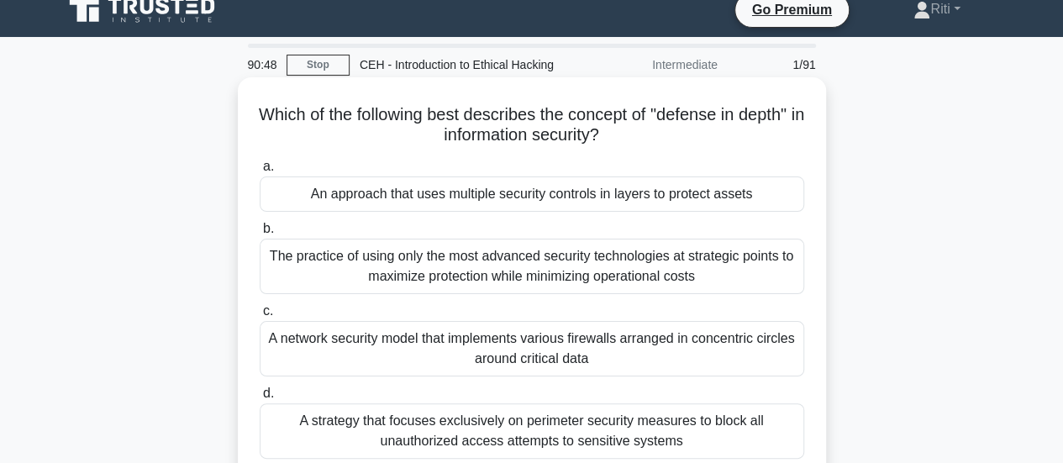
drag, startPoint x: 682, startPoint y: 71, endPoint x: 587, endPoint y: 97, distance: 97.7
click at [587, 97] on div "90:48 Stop CEH - Introduction to Ethical Hacking Intermediate 1/91 Which of the…" at bounding box center [532, 464] width 958 height 840
click at [619, 286] on div "The practice of using only the most advanced security technologies at strategic…" at bounding box center [532, 266] width 545 height 55
click at [260, 234] on input "b. The practice of using only the most advanced security technologies at strate…" at bounding box center [260, 229] width 0 height 11
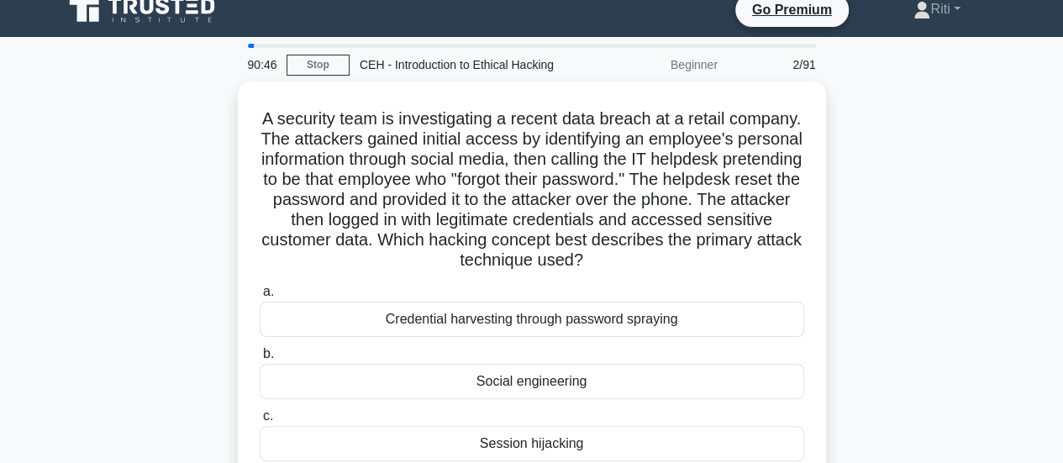
scroll to position [0, 0]
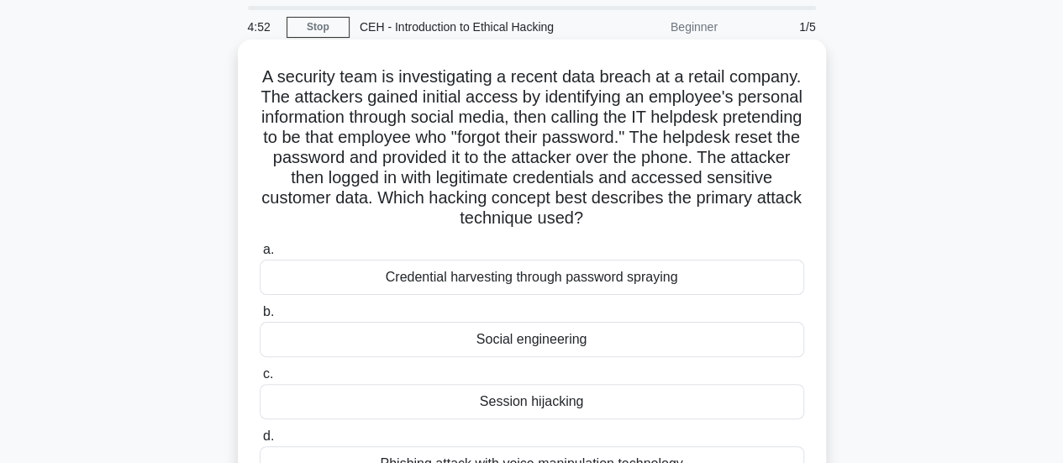
scroll to position [58, 0]
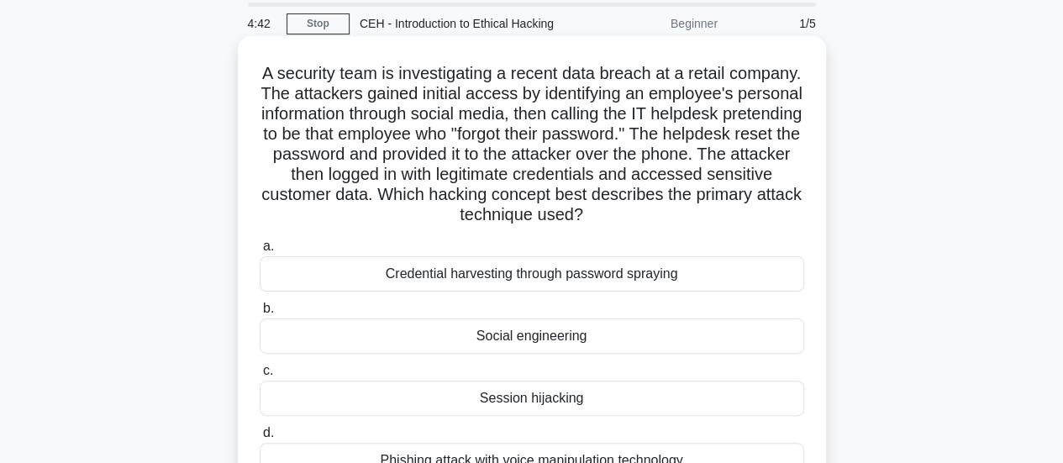
click at [608, 350] on div "Social engineering" at bounding box center [532, 336] width 545 height 35
click at [260, 314] on input "b. Social engineering" at bounding box center [260, 308] width 0 height 11
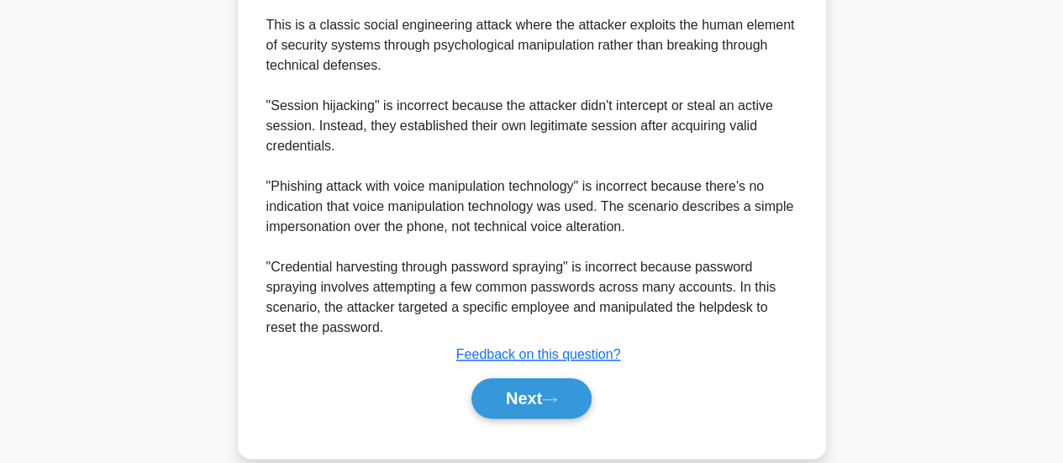
scroll to position [813, 0]
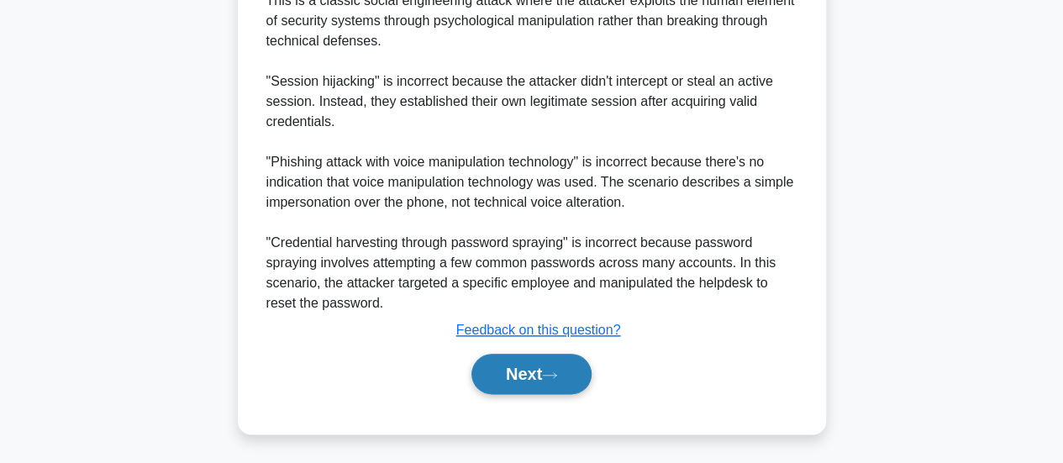
click at [524, 393] on button "Next" at bounding box center [531, 374] width 120 height 40
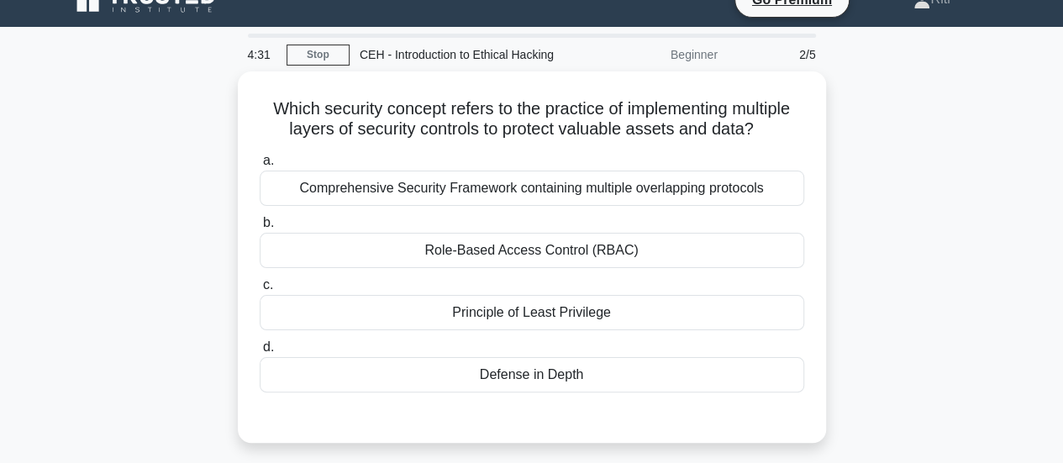
scroll to position [28, 0]
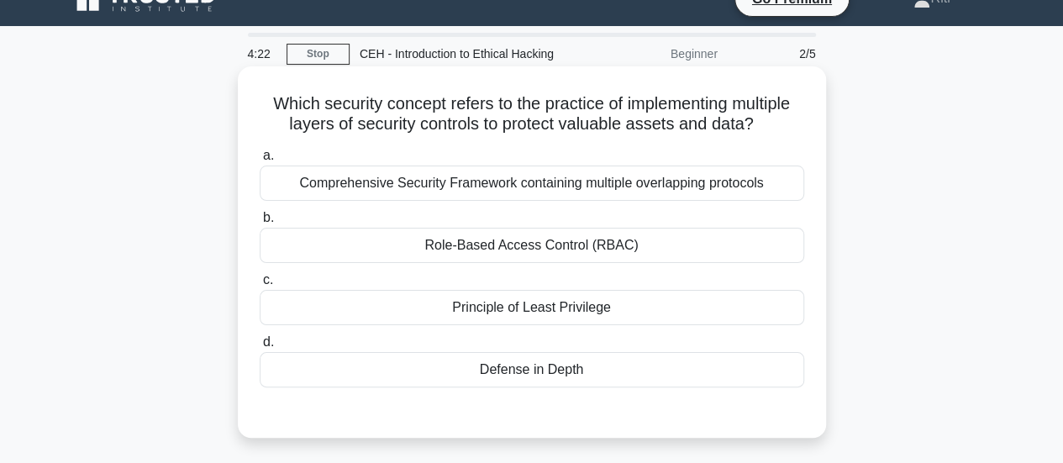
click at [560, 378] on div "Defense in Depth" at bounding box center [532, 369] width 545 height 35
click at [260, 348] on input "d. Defense in Depth" at bounding box center [260, 342] width 0 height 11
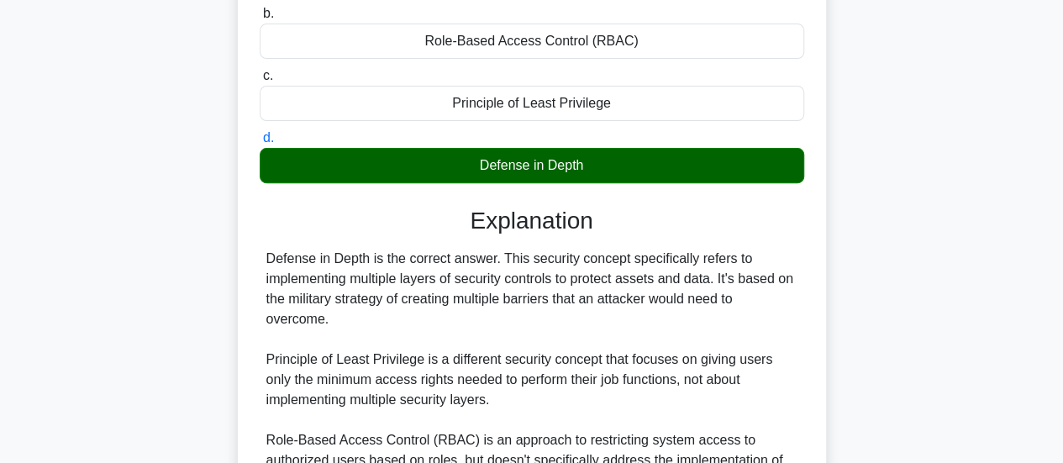
scroll to position [237, 0]
